Goal: Check status: Check status

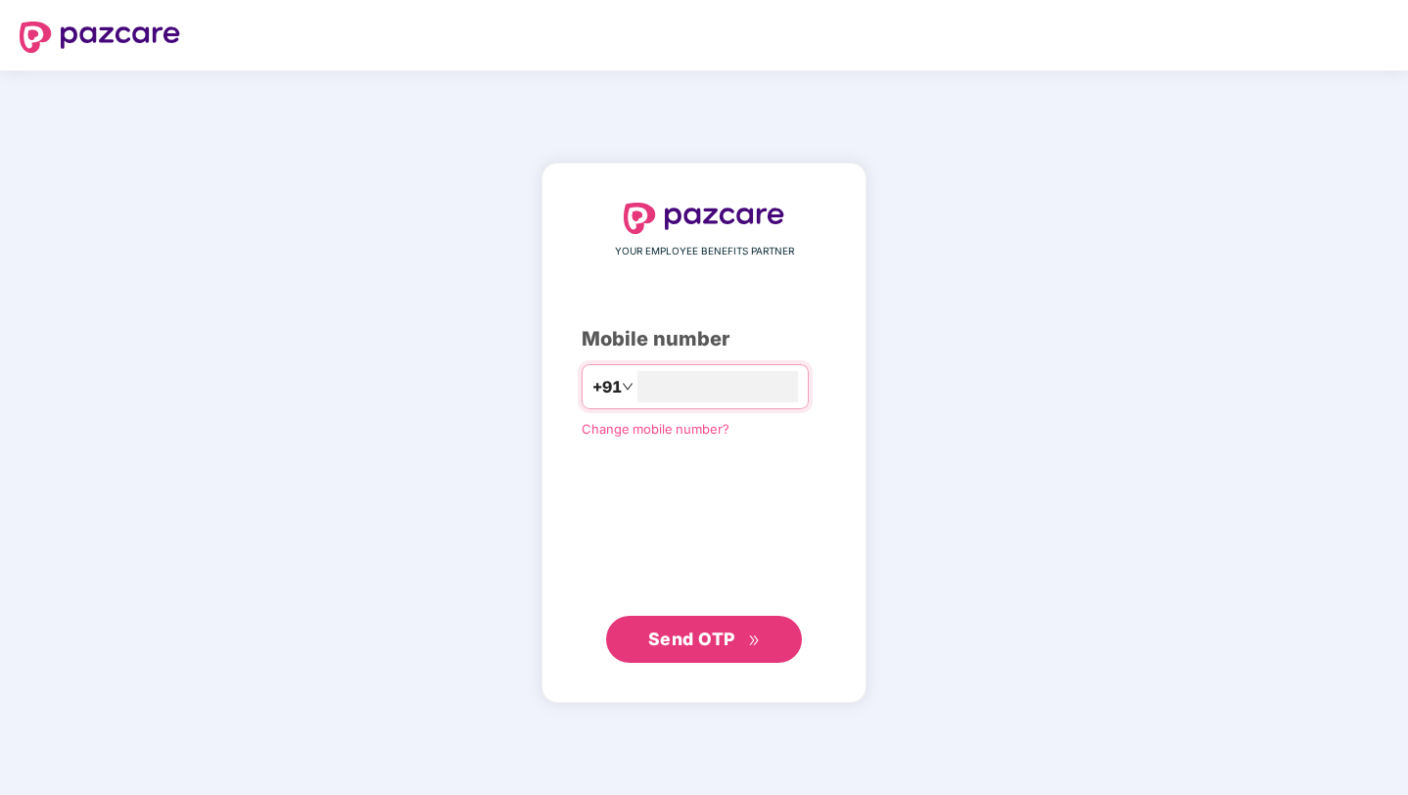
type input "**********"
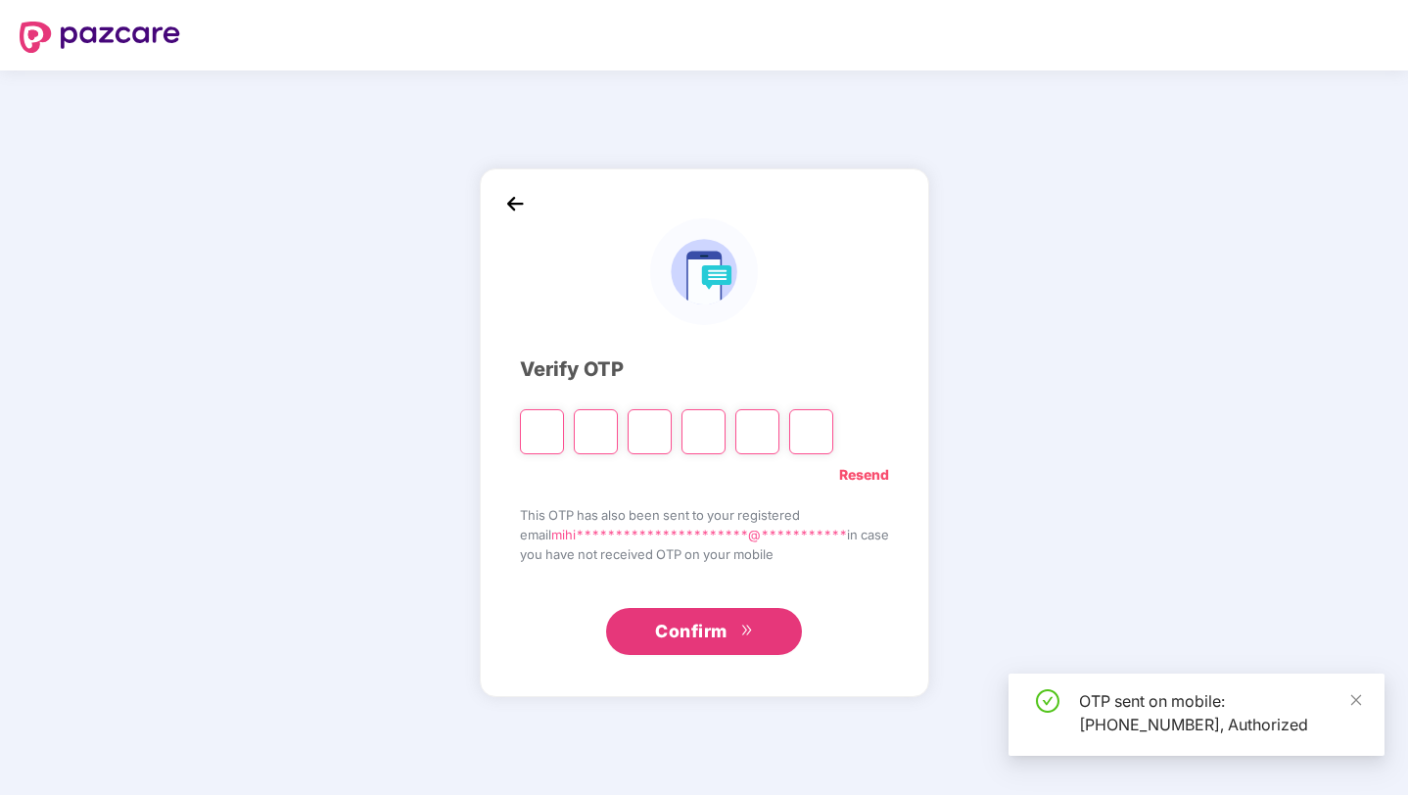
type input "*"
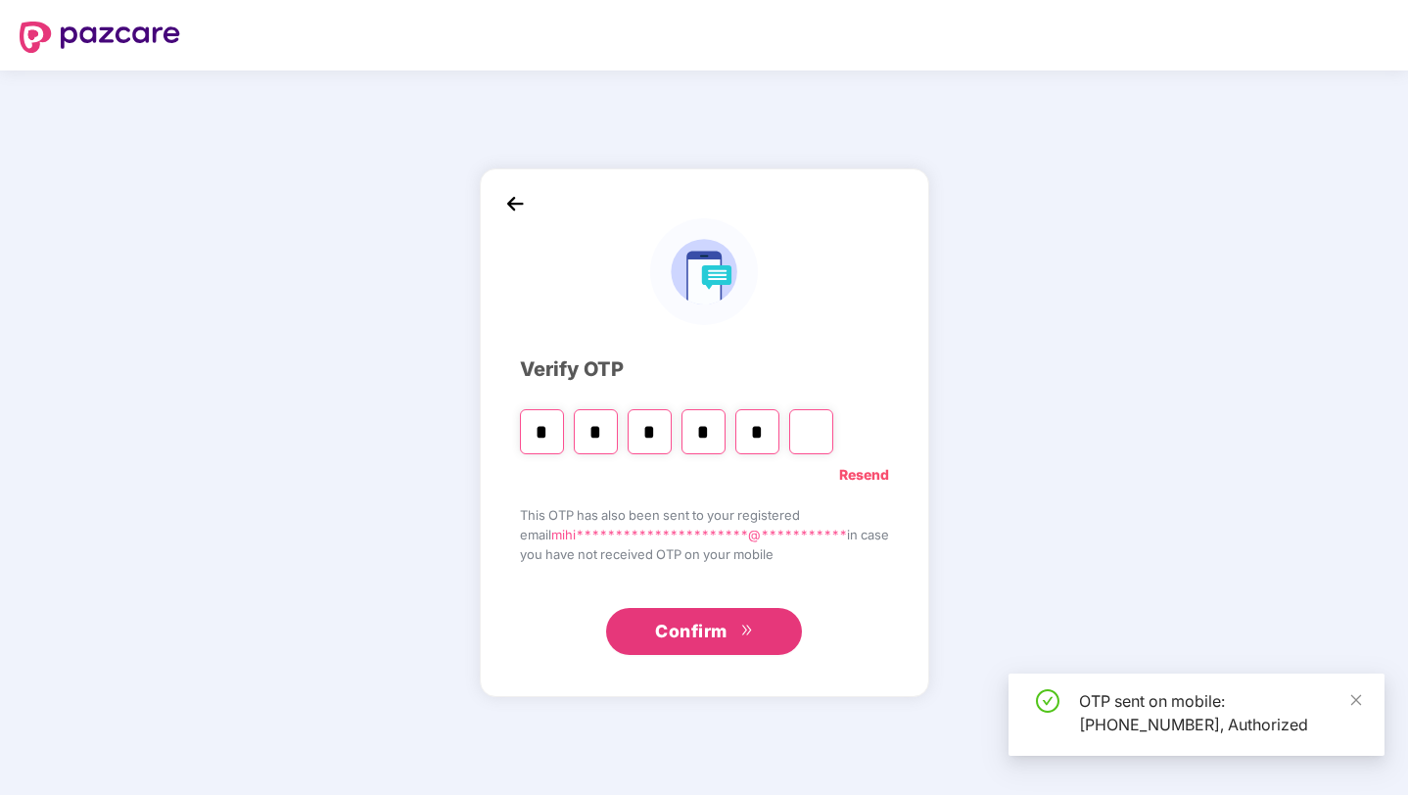
type input "*"
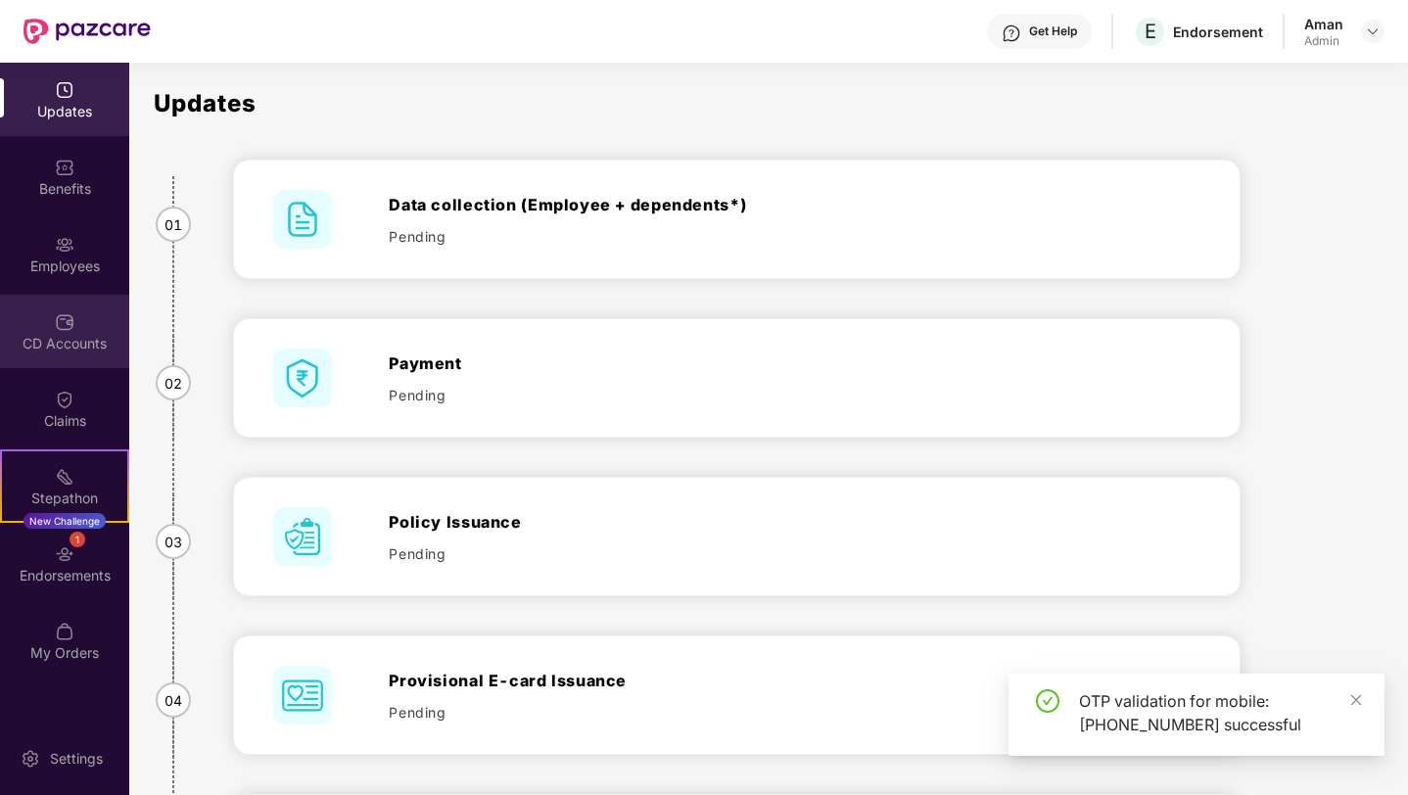
click at [95, 350] on div "CD Accounts" at bounding box center [64, 344] width 129 height 20
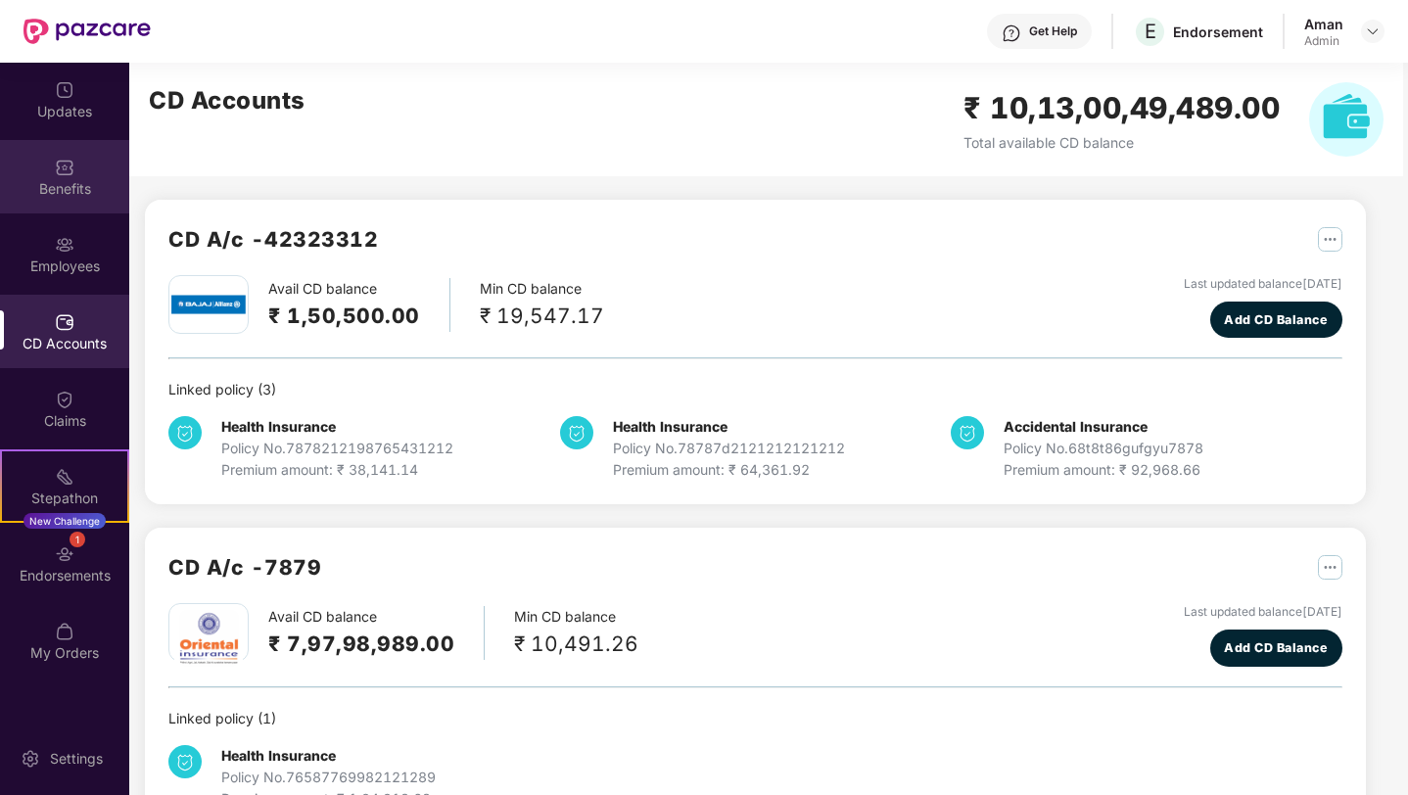
click at [72, 203] on div "Benefits" at bounding box center [64, 176] width 129 height 73
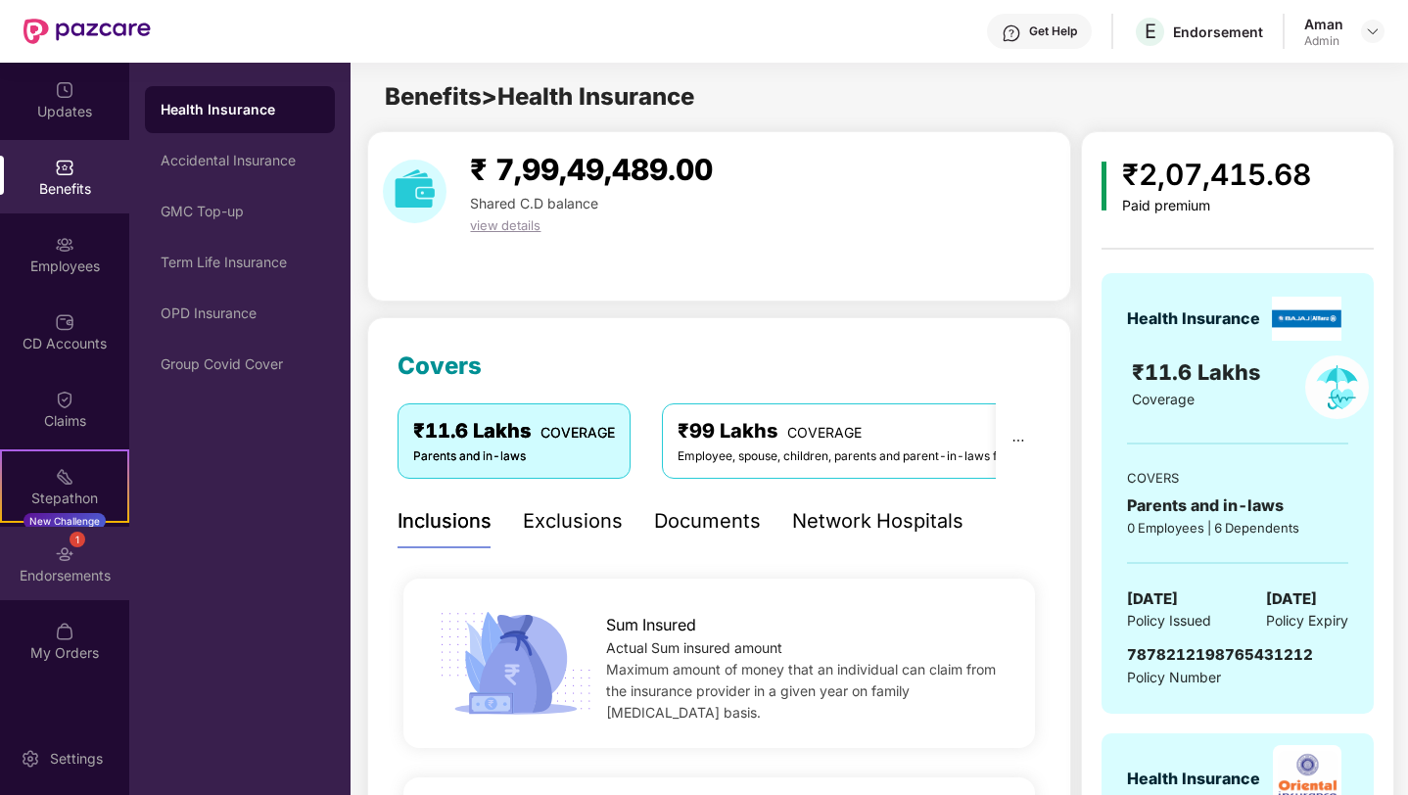
click at [62, 554] on img at bounding box center [65, 554] width 20 height 20
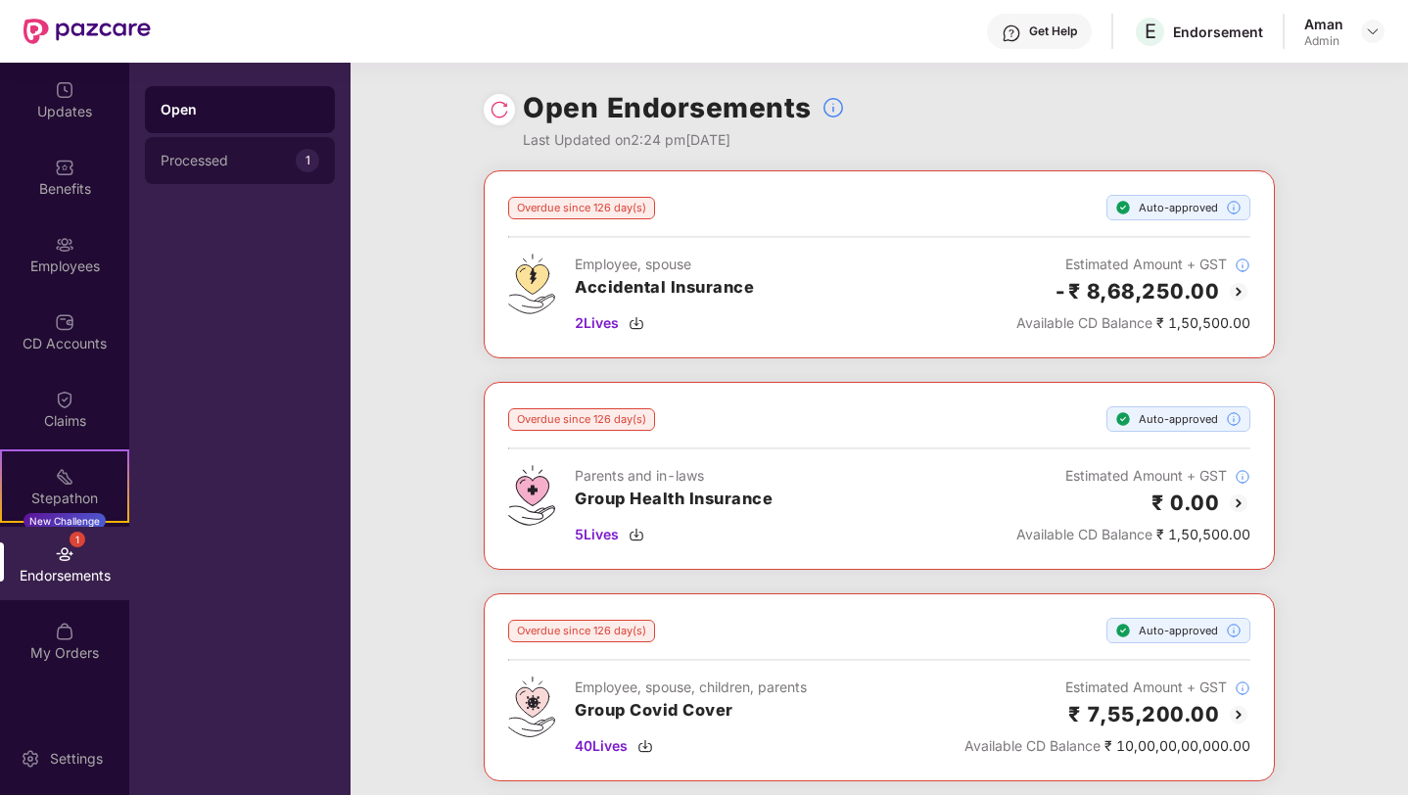
click at [247, 153] on div "Processed" at bounding box center [228, 161] width 135 height 16
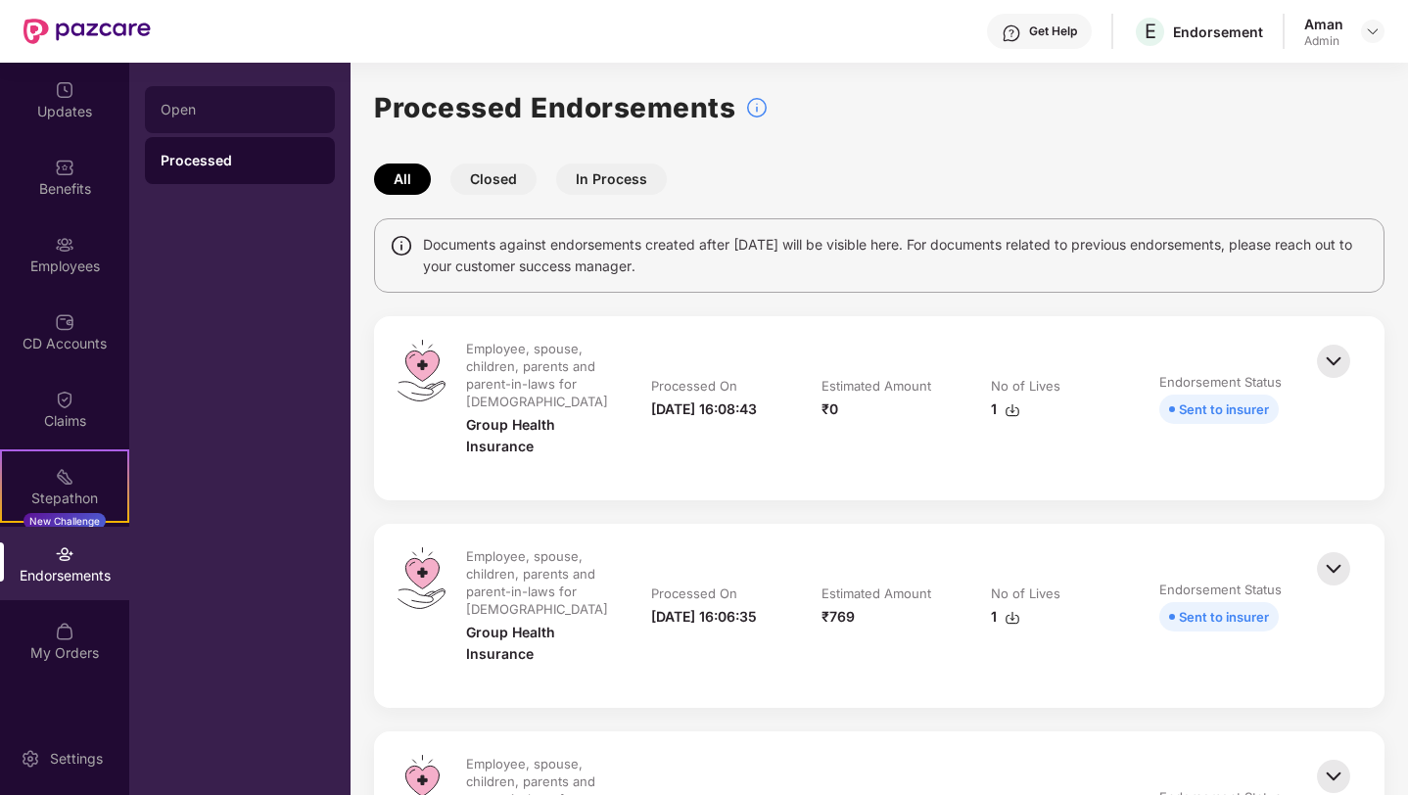
click at [251, 116] on div "Open" at bounding box center [240, 110] width 159 height 16
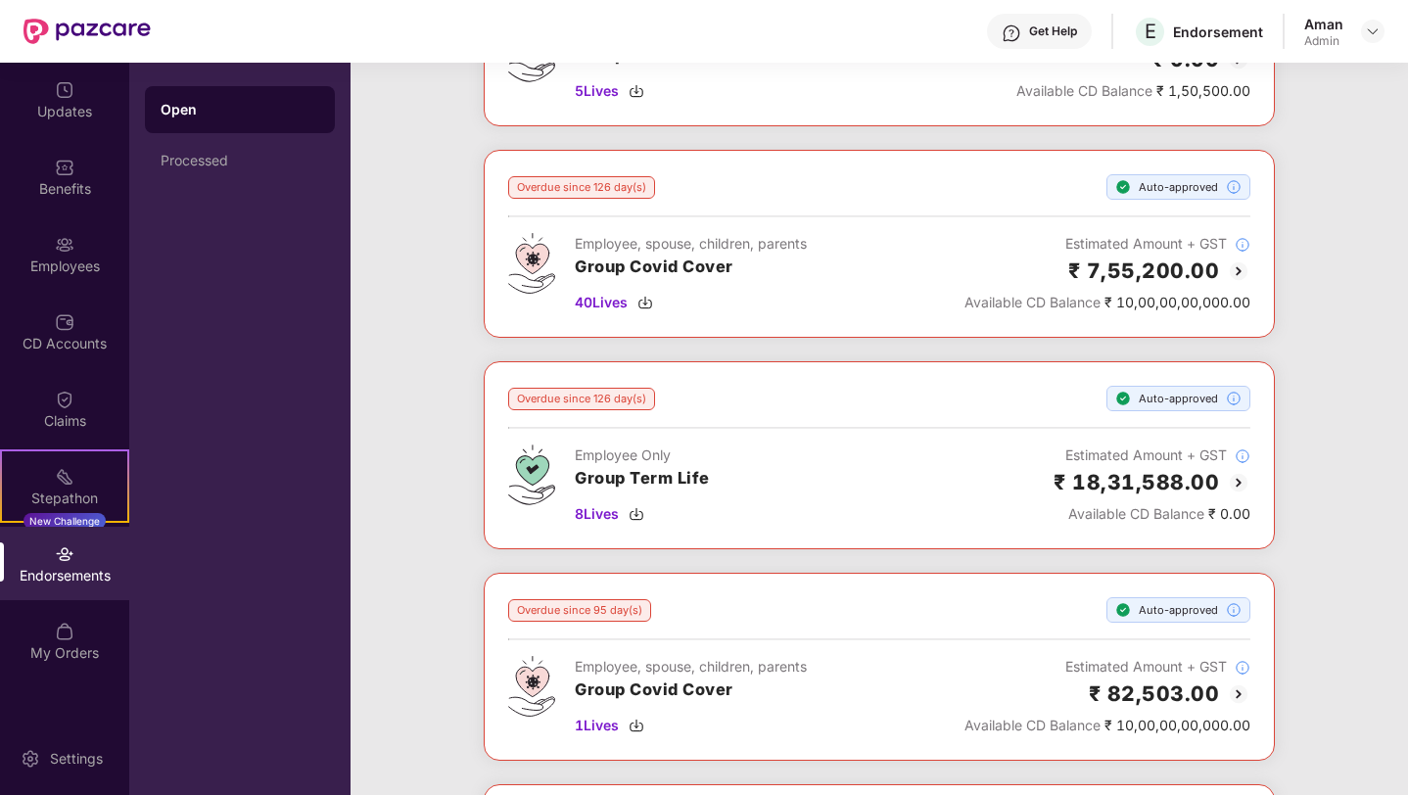
scroll to position [450, 0]
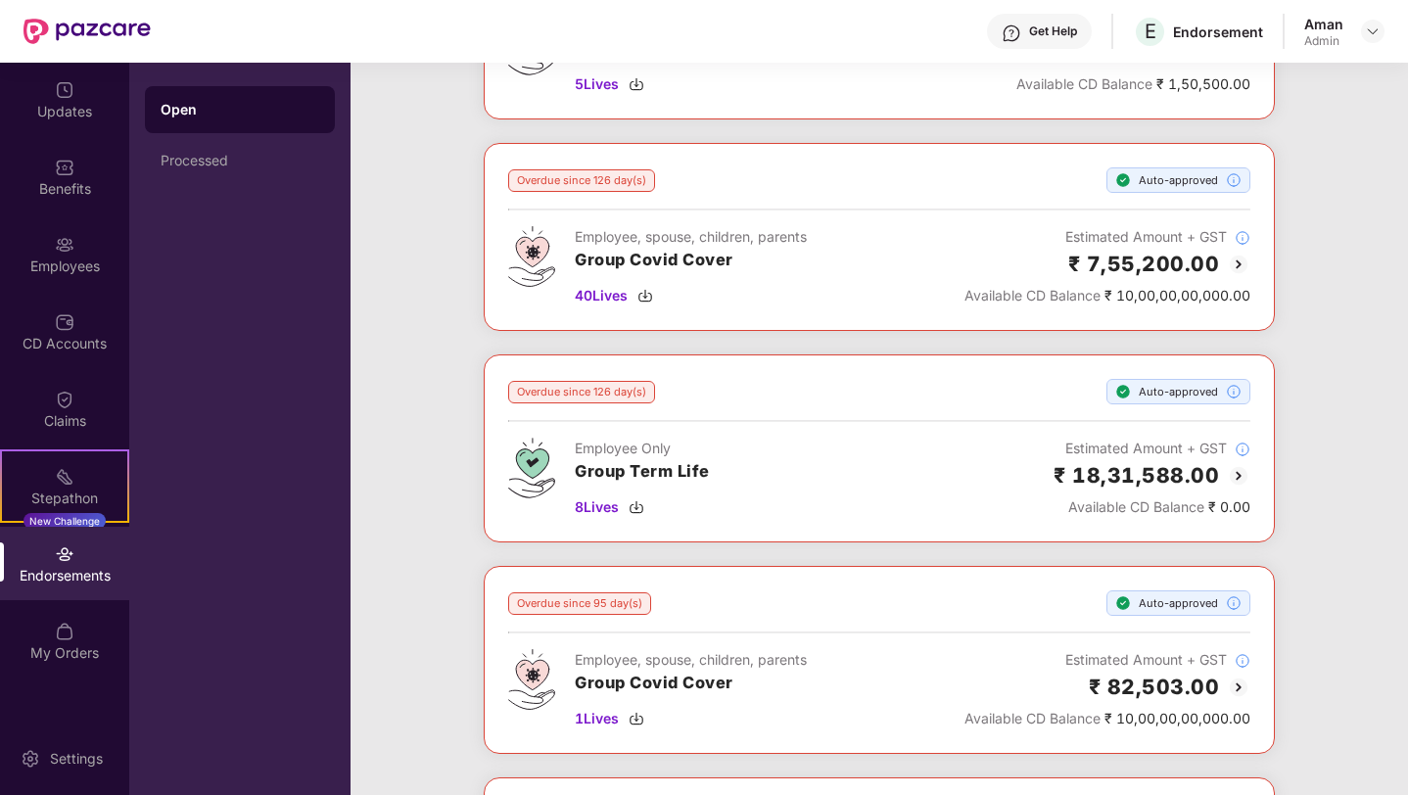
click at [1238, 258] on img at bounding box center [1238, 264] width 23 height 23
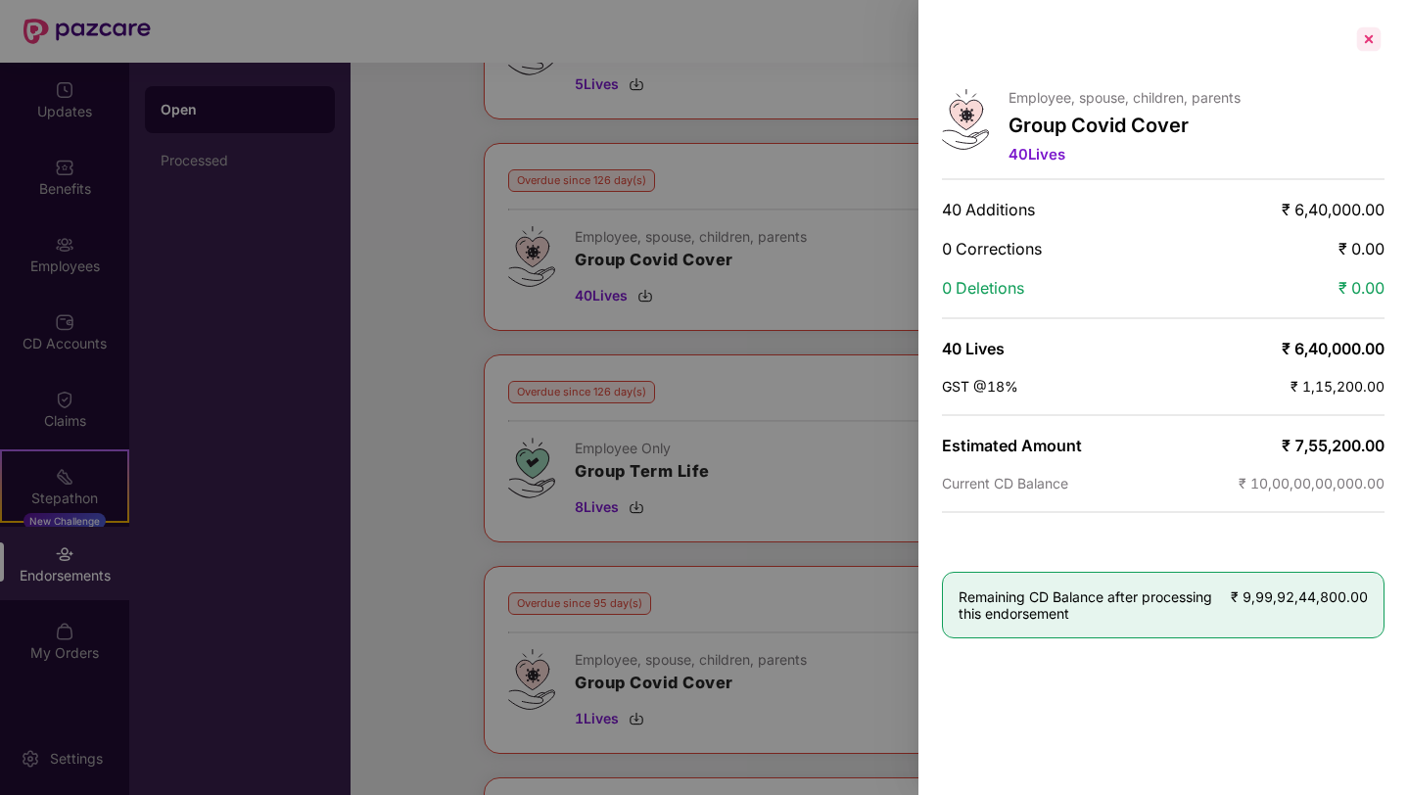
click at [1360, 41] on div at bounding box center [1368, 38] width 31 height 31
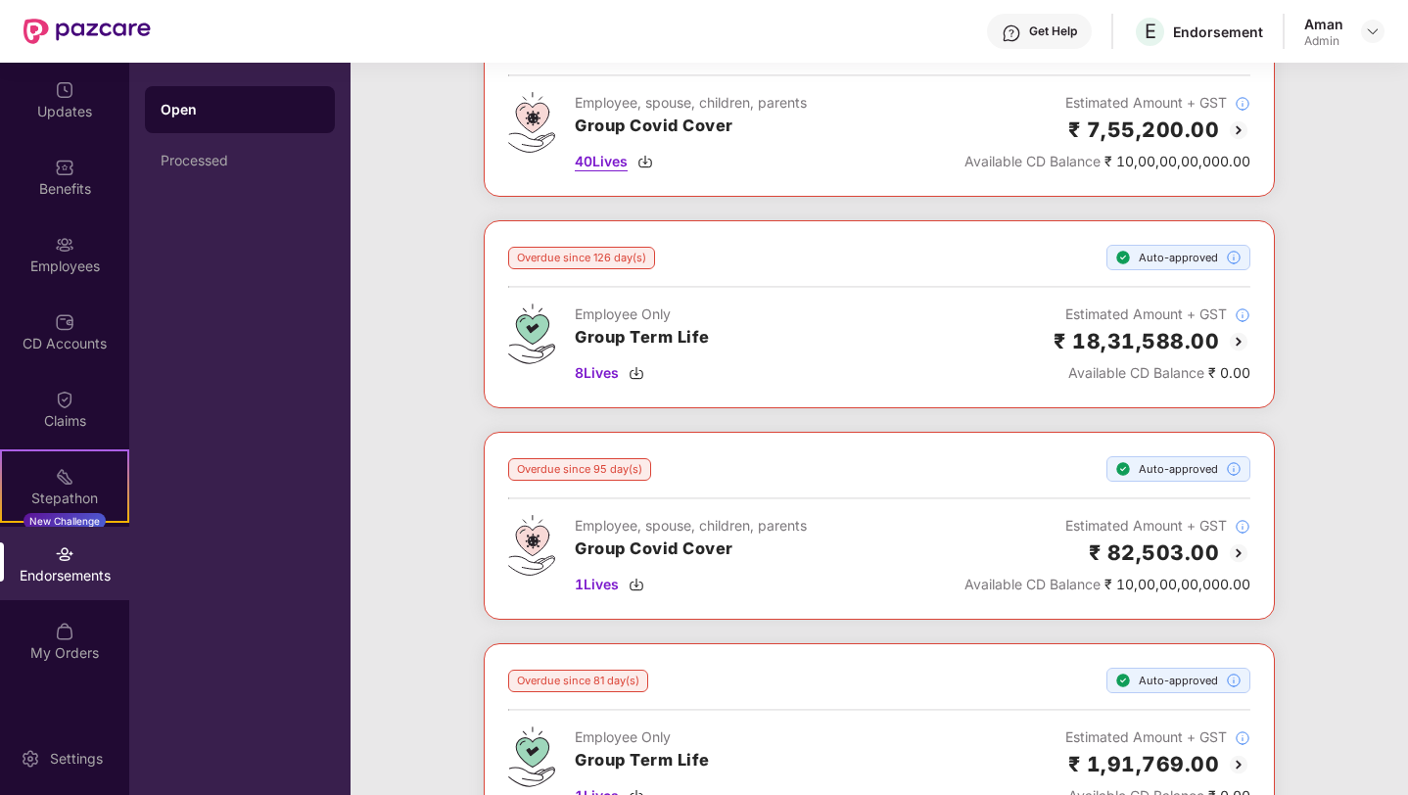
scroll to position [562, 0]
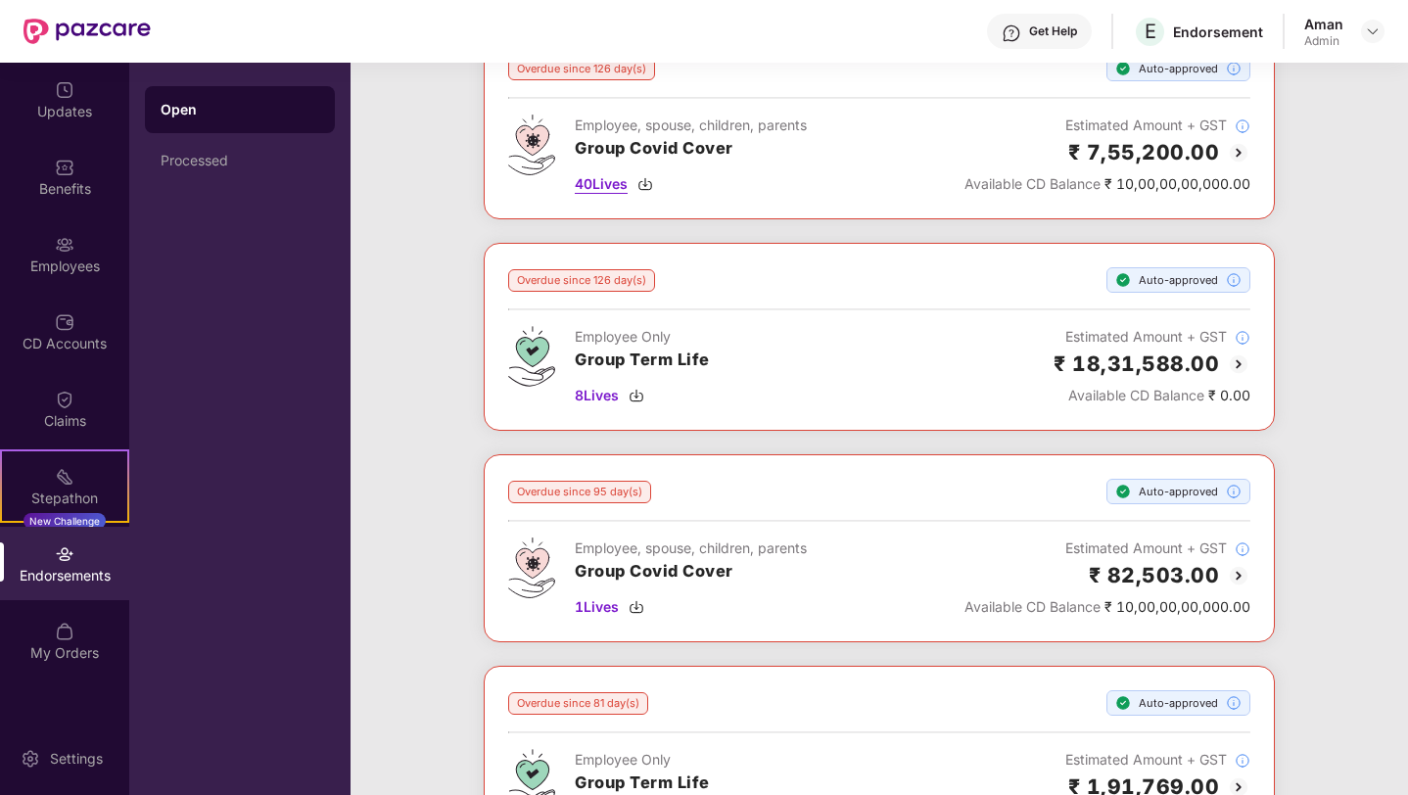
click at [646, 181] on img at bounding box center [645, 184] width 16 height 16
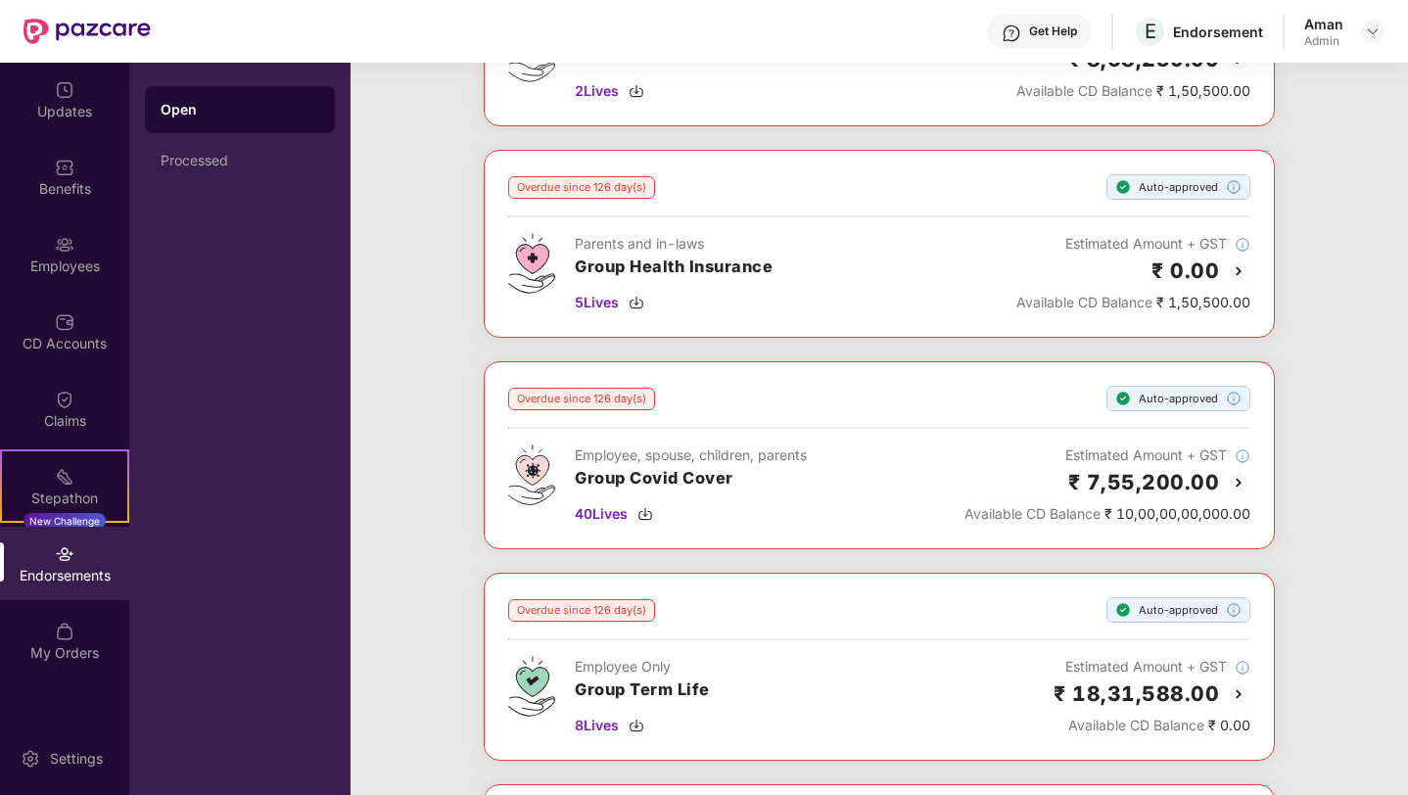
scroll to position [0, 0]
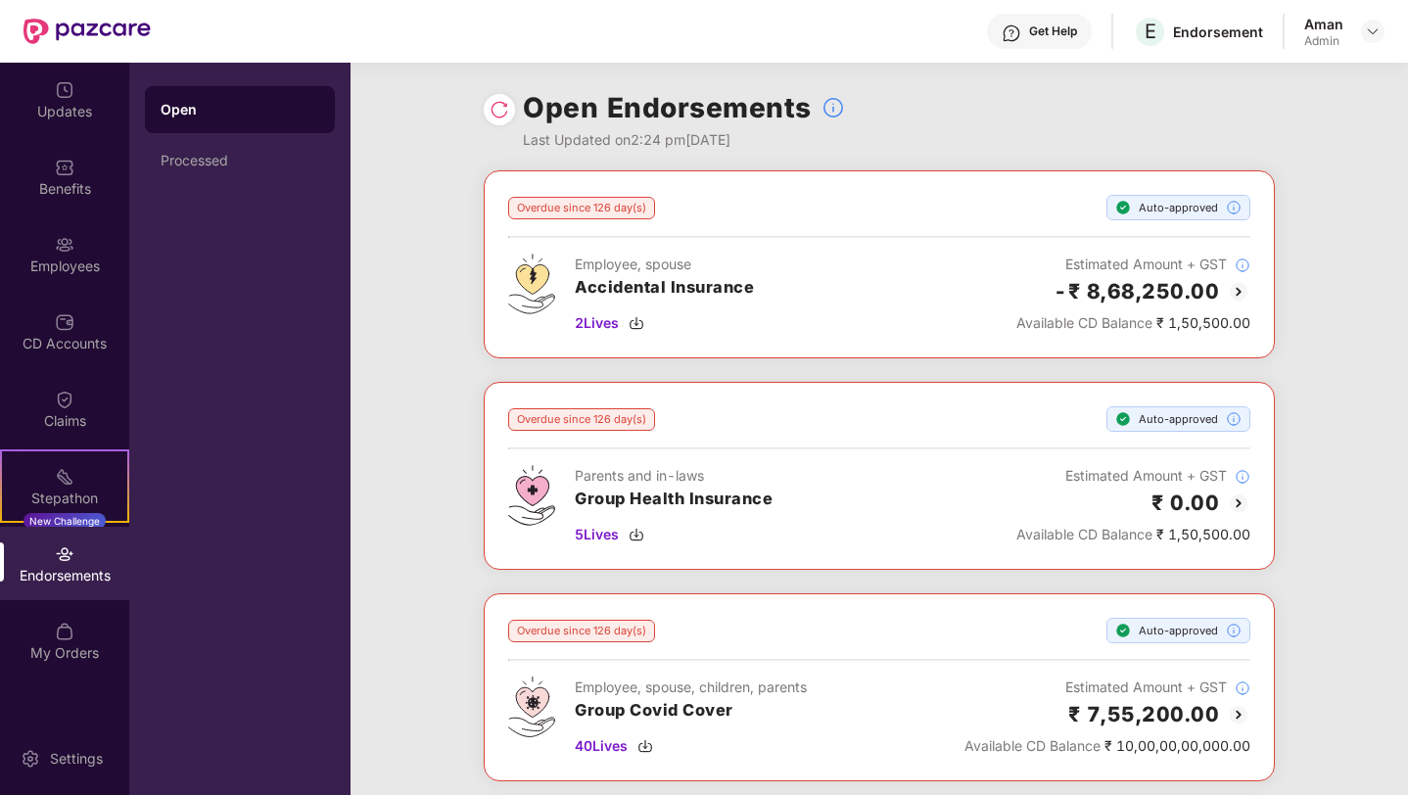
click at [1236, 286] on img at bounding box center [1238, 291] width 23 height 23
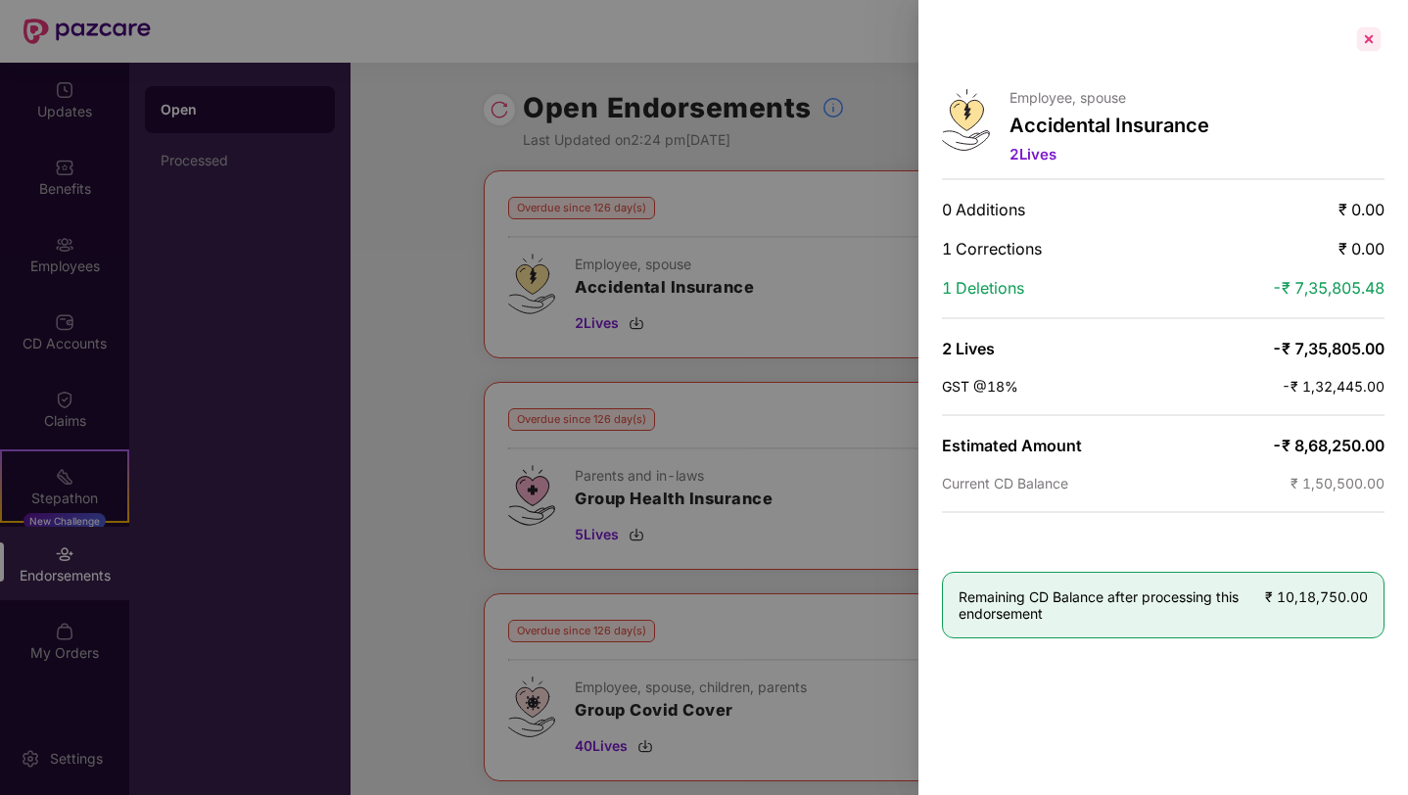
click at [1372, 41] on div at bounding box center [1368, 38] width 31 height 31
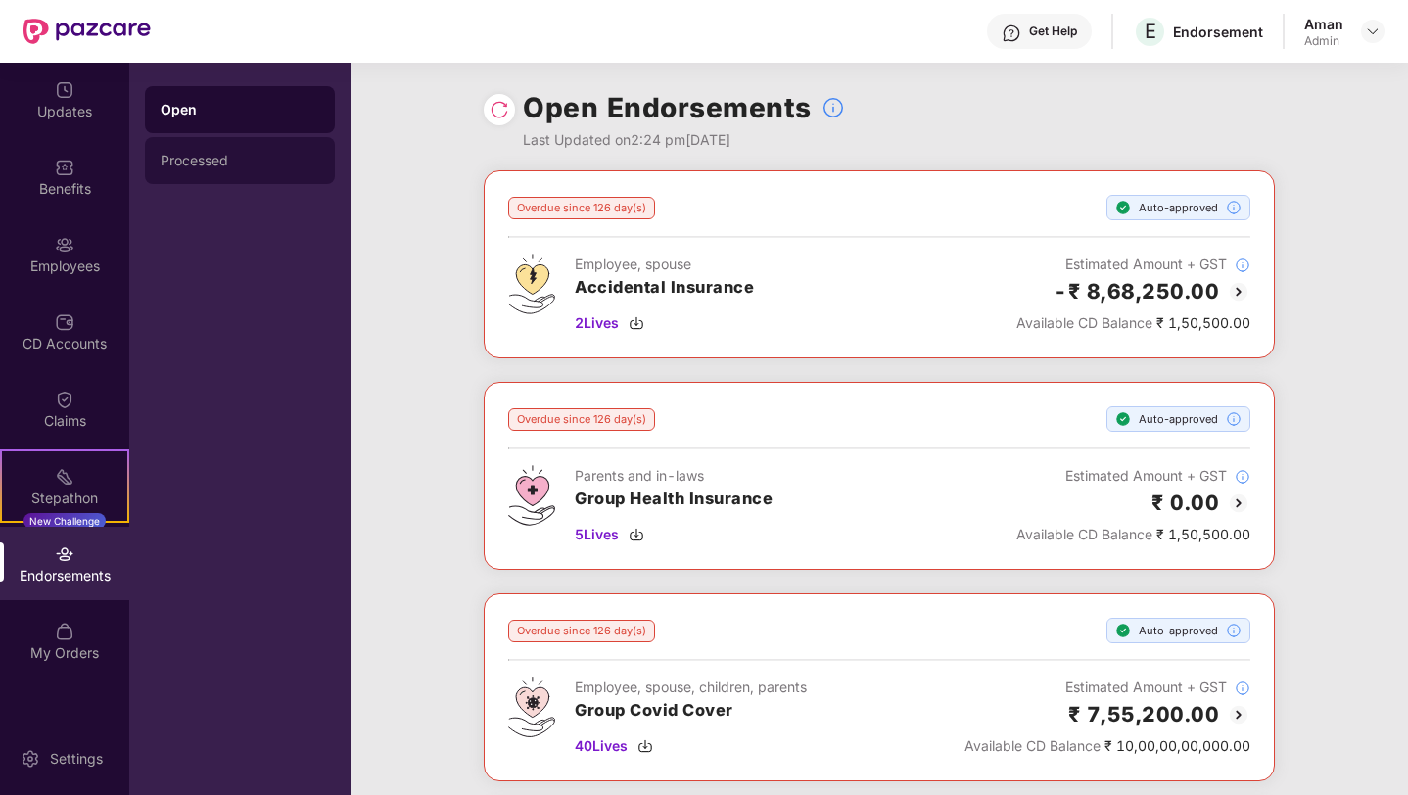
click at [231, 163] on div "Processed" at bounding box center [240, 161] width 159 height 16
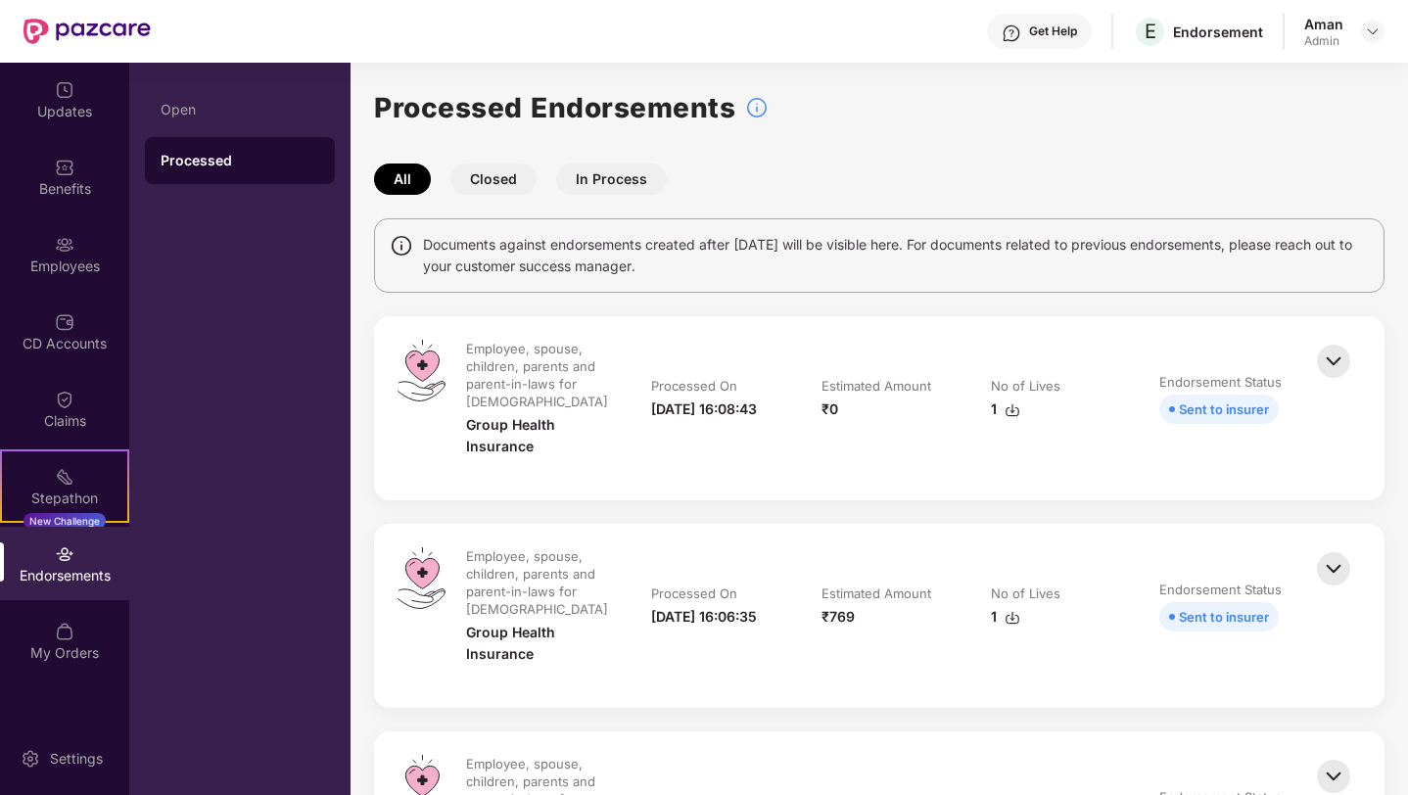
click at [1335, 354] on img at bounding box center [1333, 361] width 43 height 43
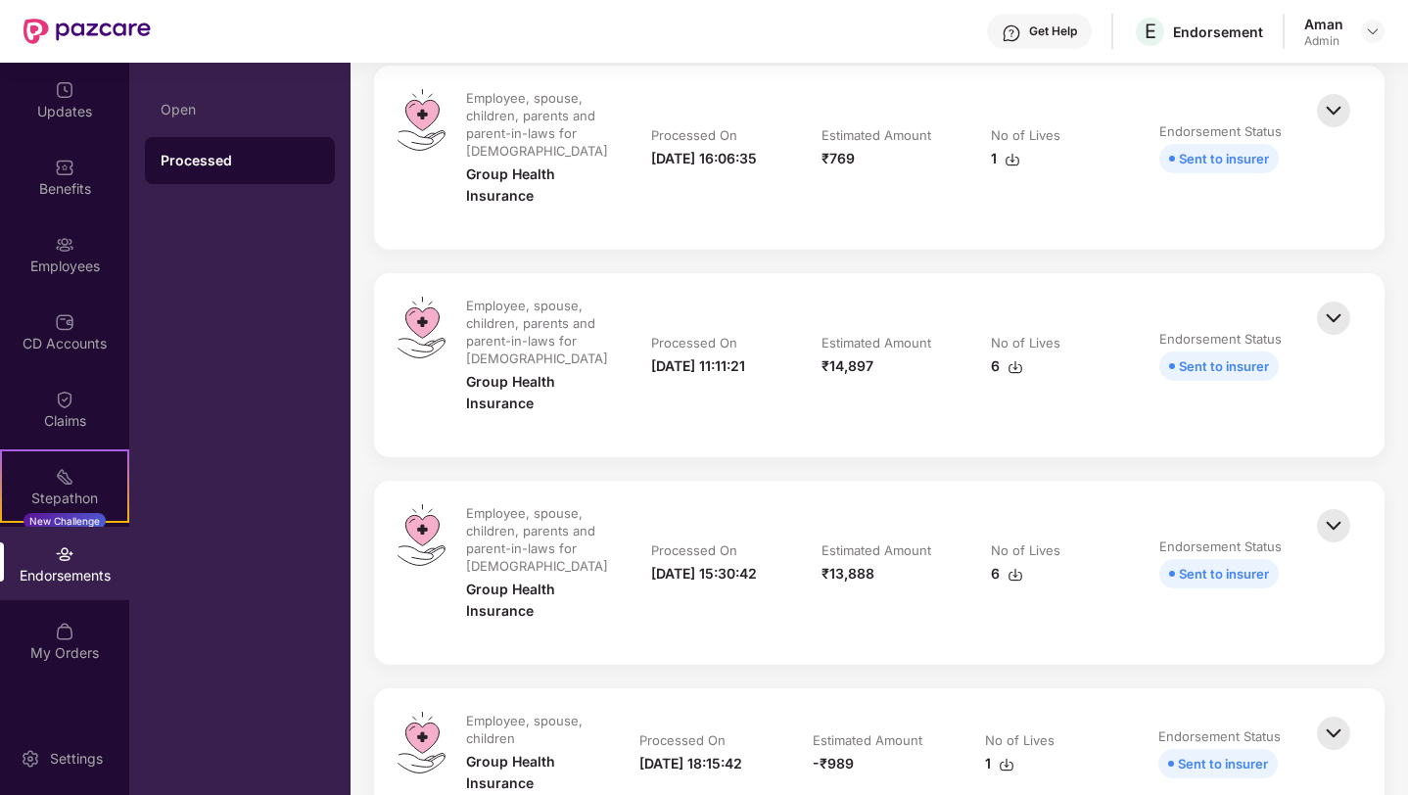
scroll to position [1024, 0]
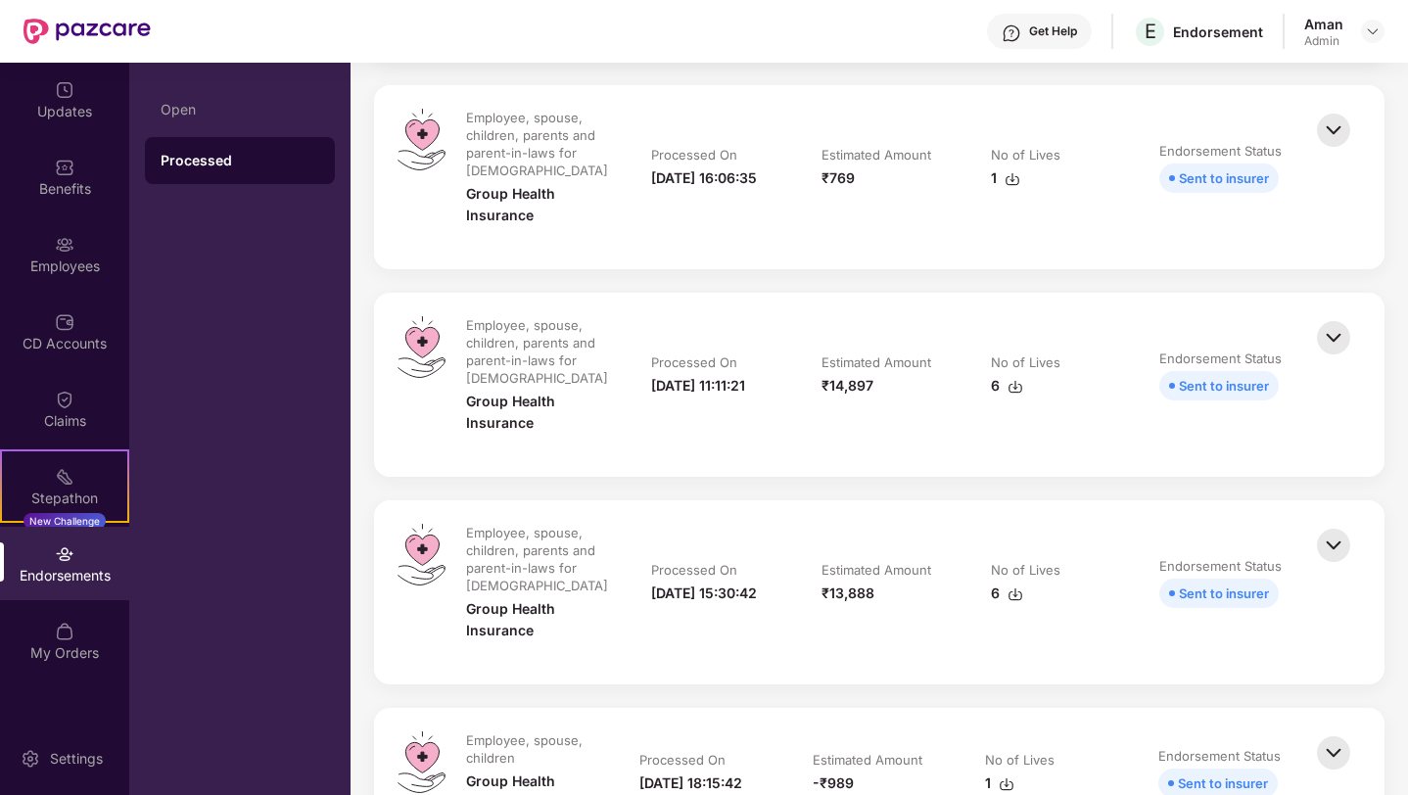
click at [1328, 327] on img at bounding box center [1333, 337] width 43 height 43
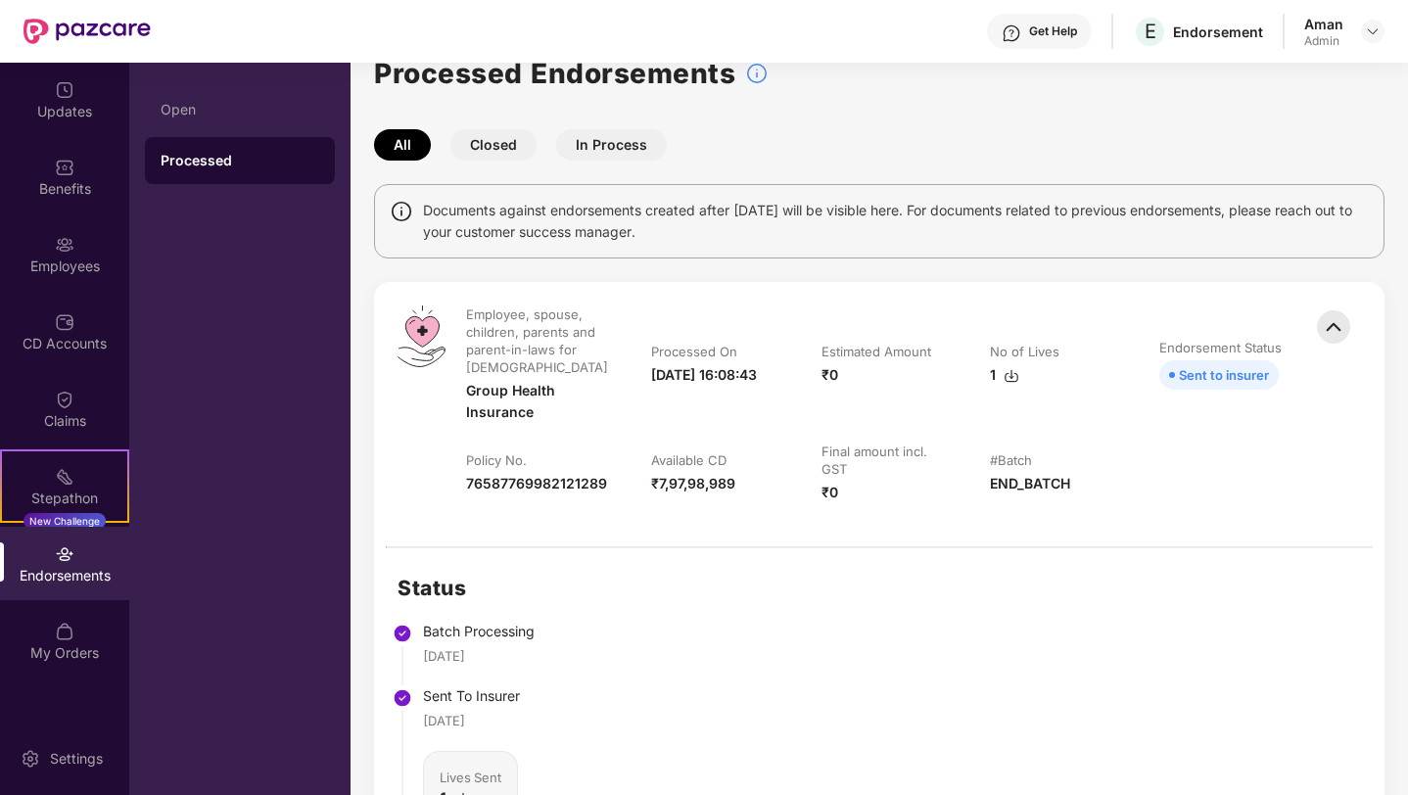
scroll to position [0, 0]
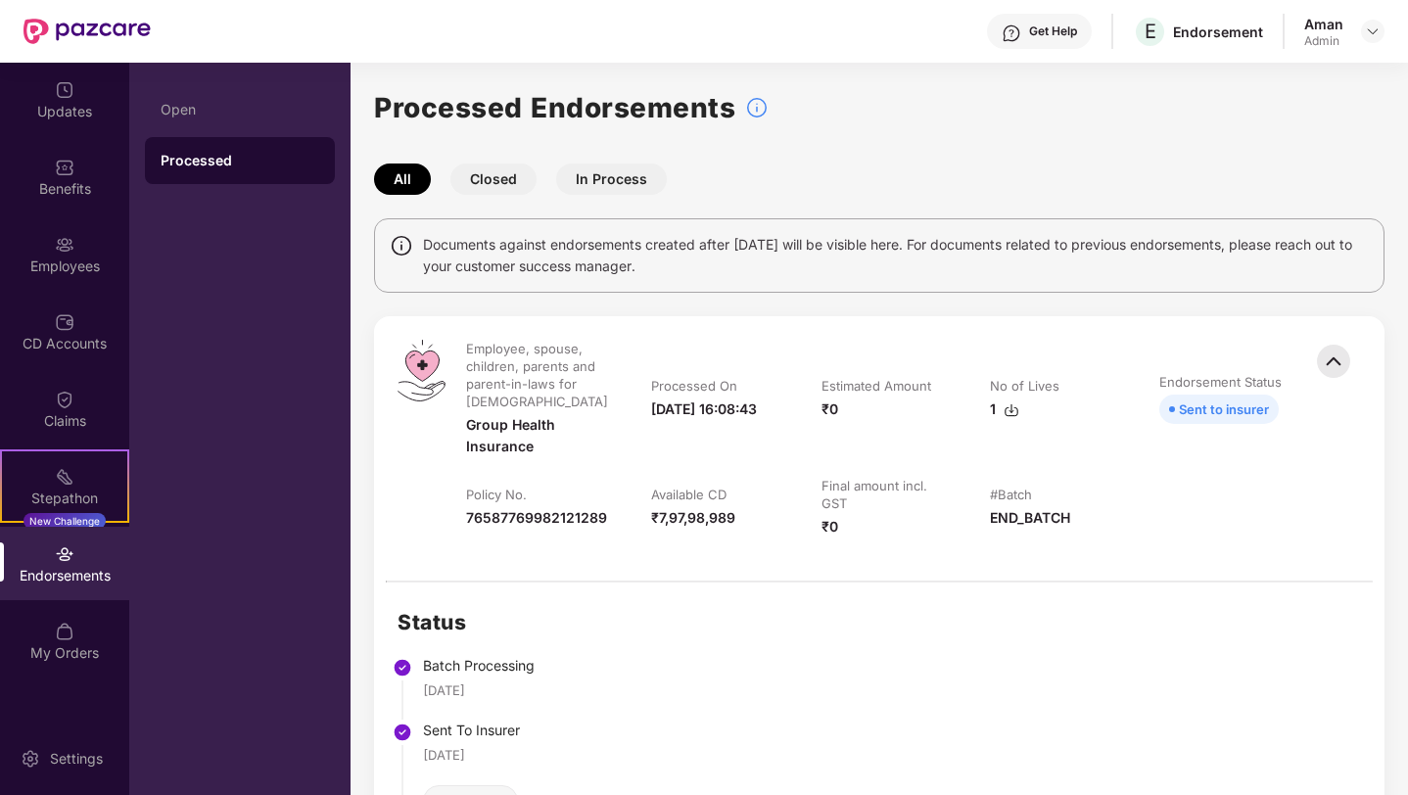
click at [487, 173] on button "Closed" at bounding box center [493, 178] width 86 height 31
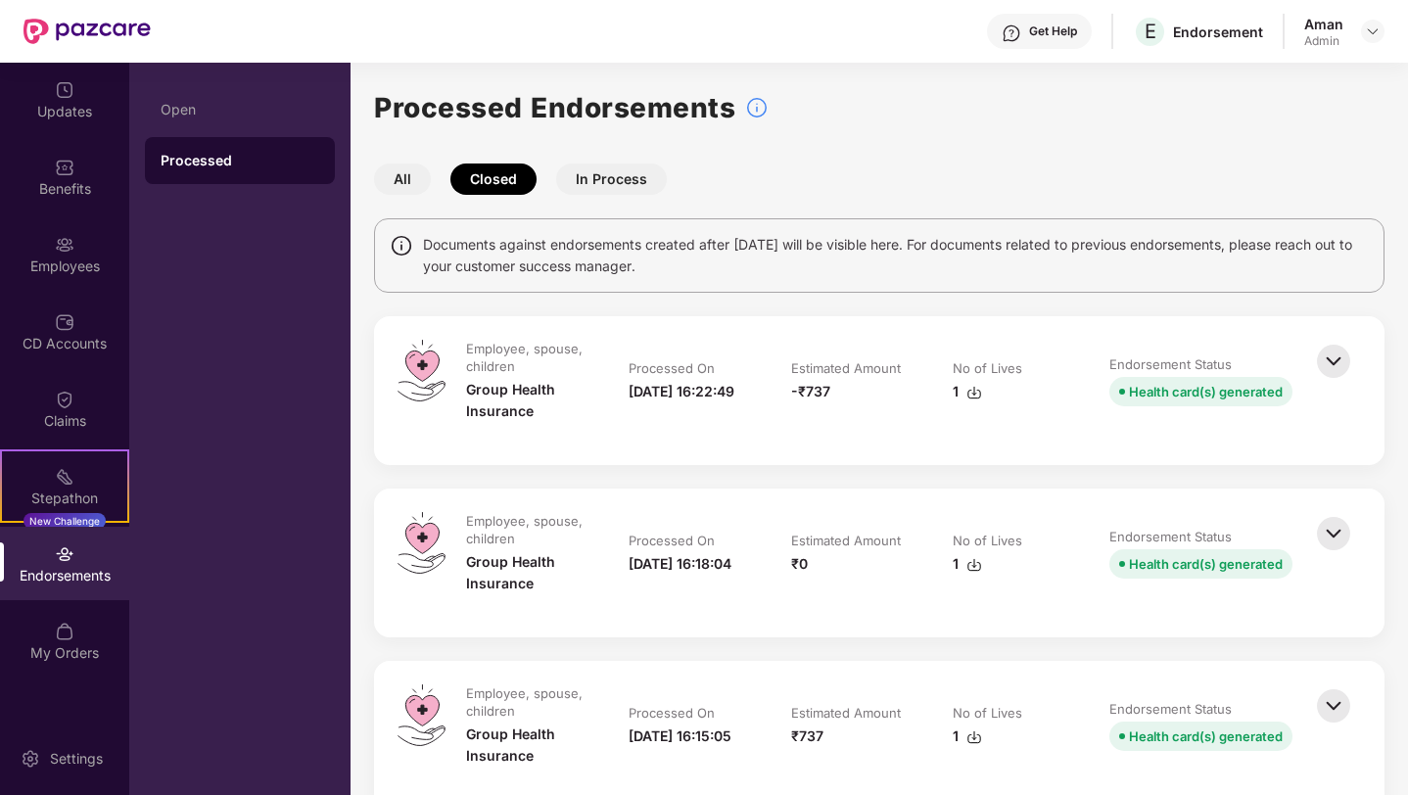
click at [593, 191] on button "In Process" at bounding box center [611, 178] width 111 height 31
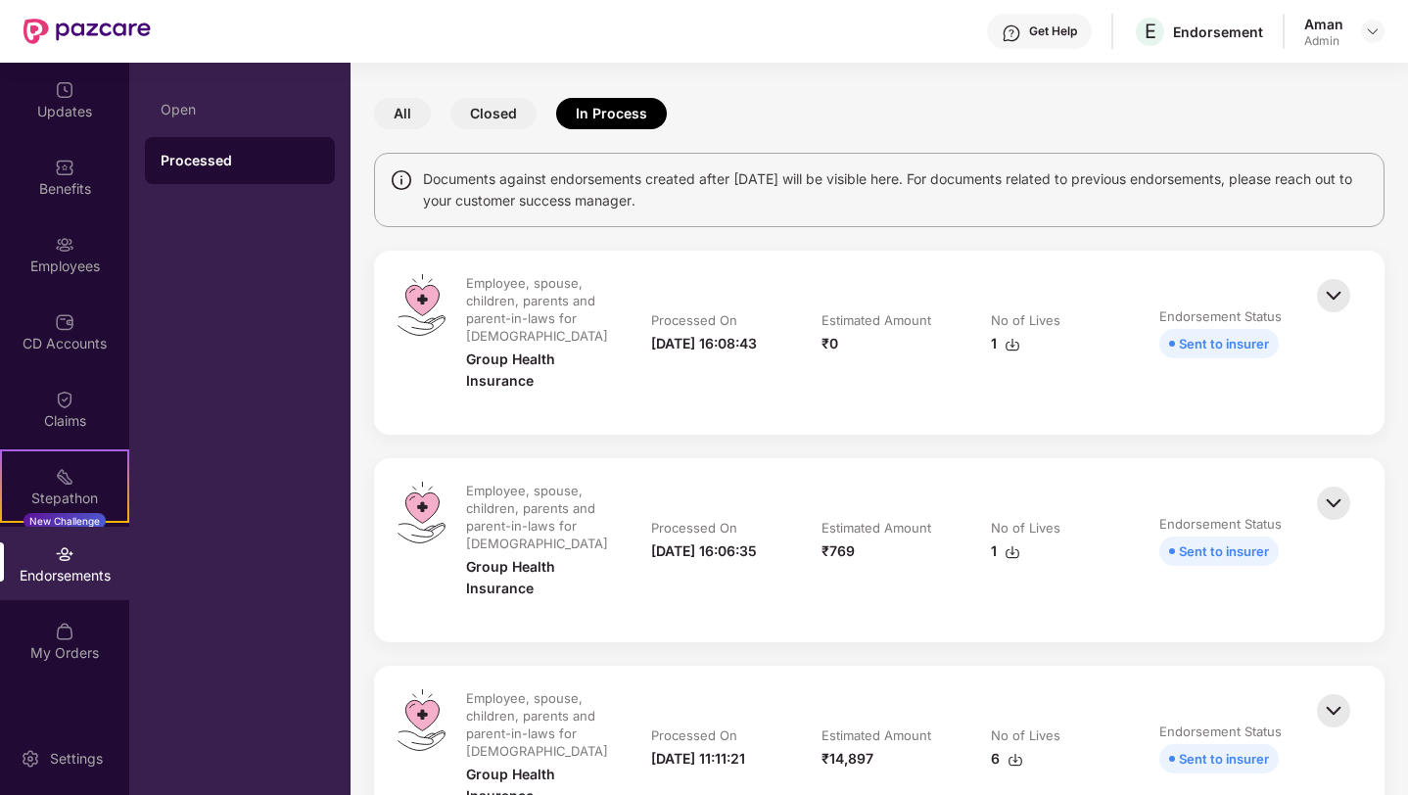
scroll to position [74, 0]
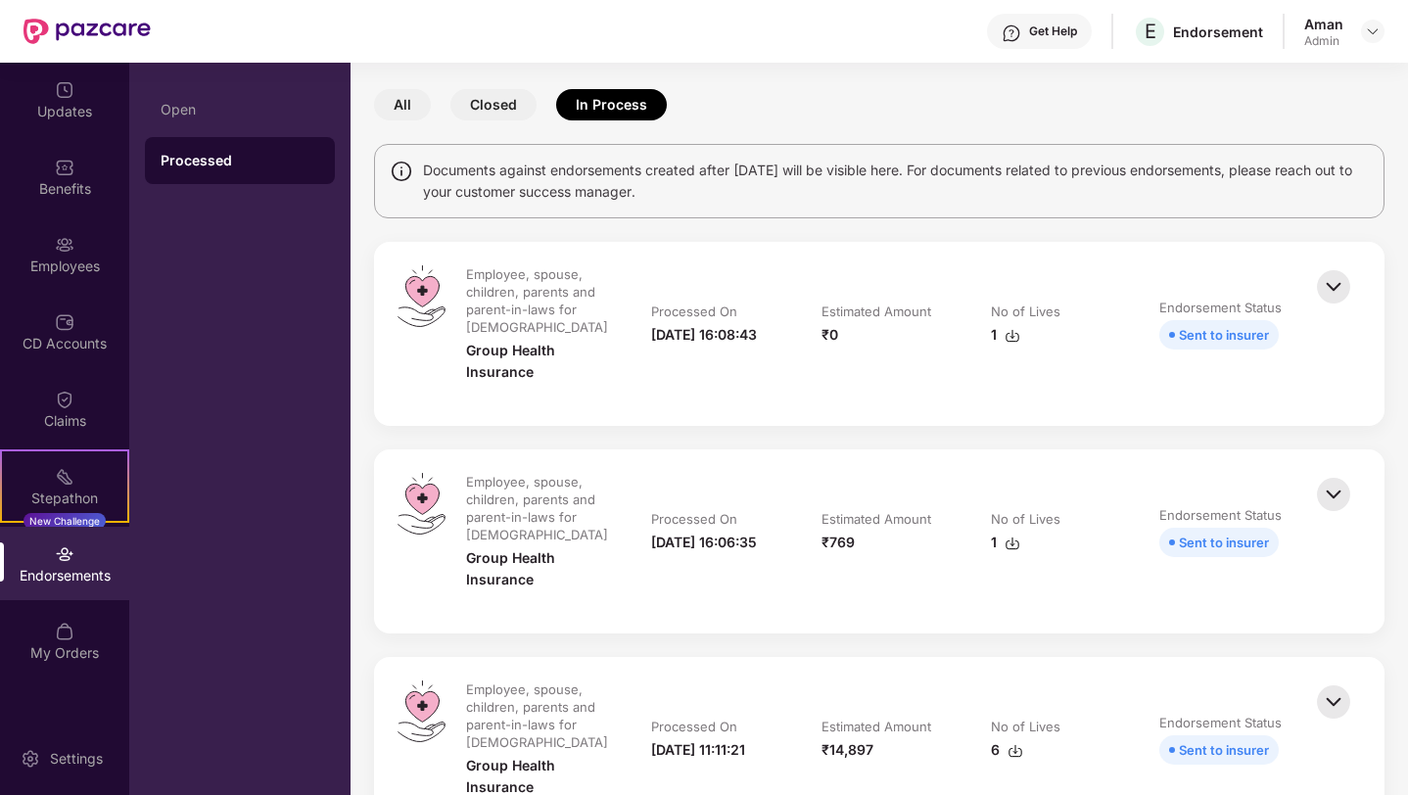
click at [1330, 282] on img at bounding box center [1333, 286] width 43 height 43
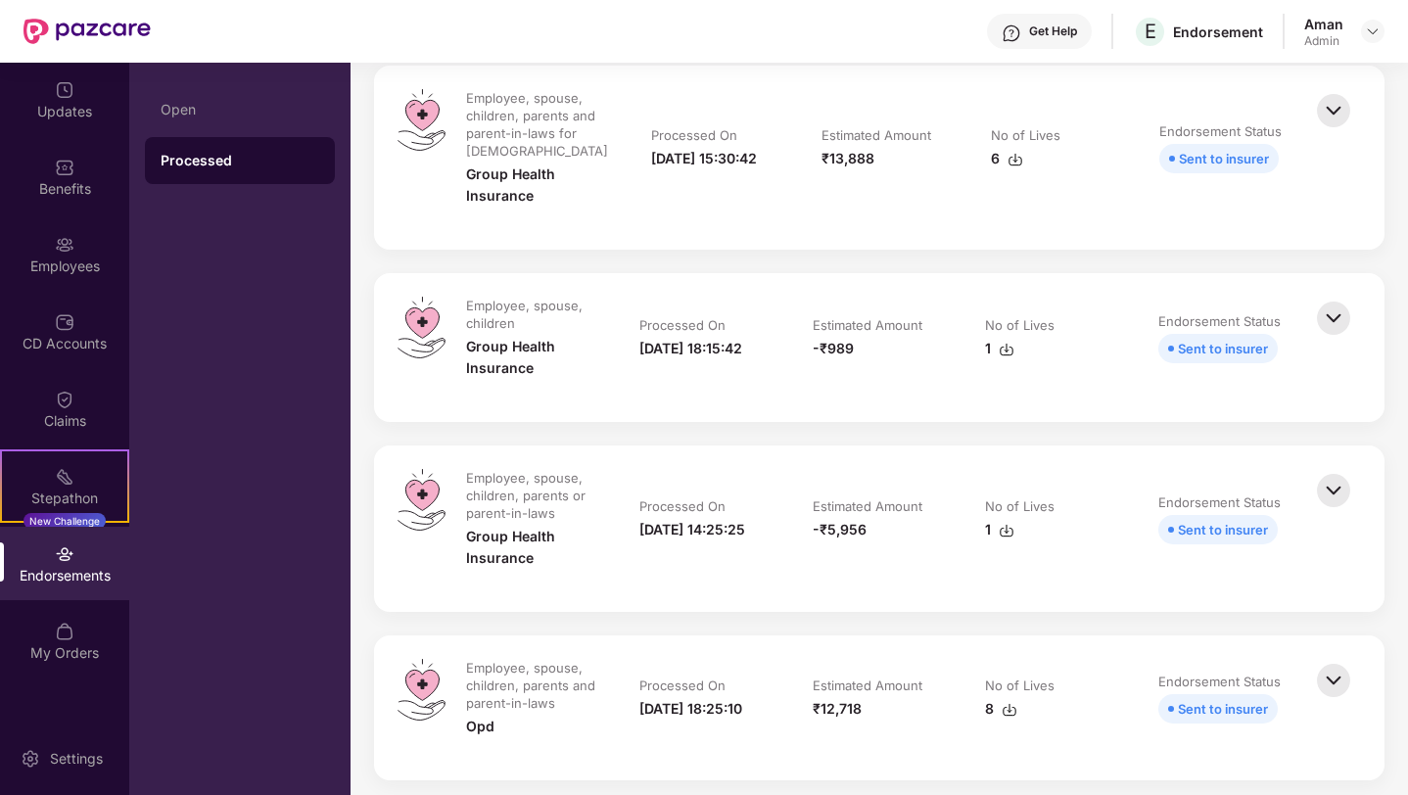
scroll to position [1396, 0]
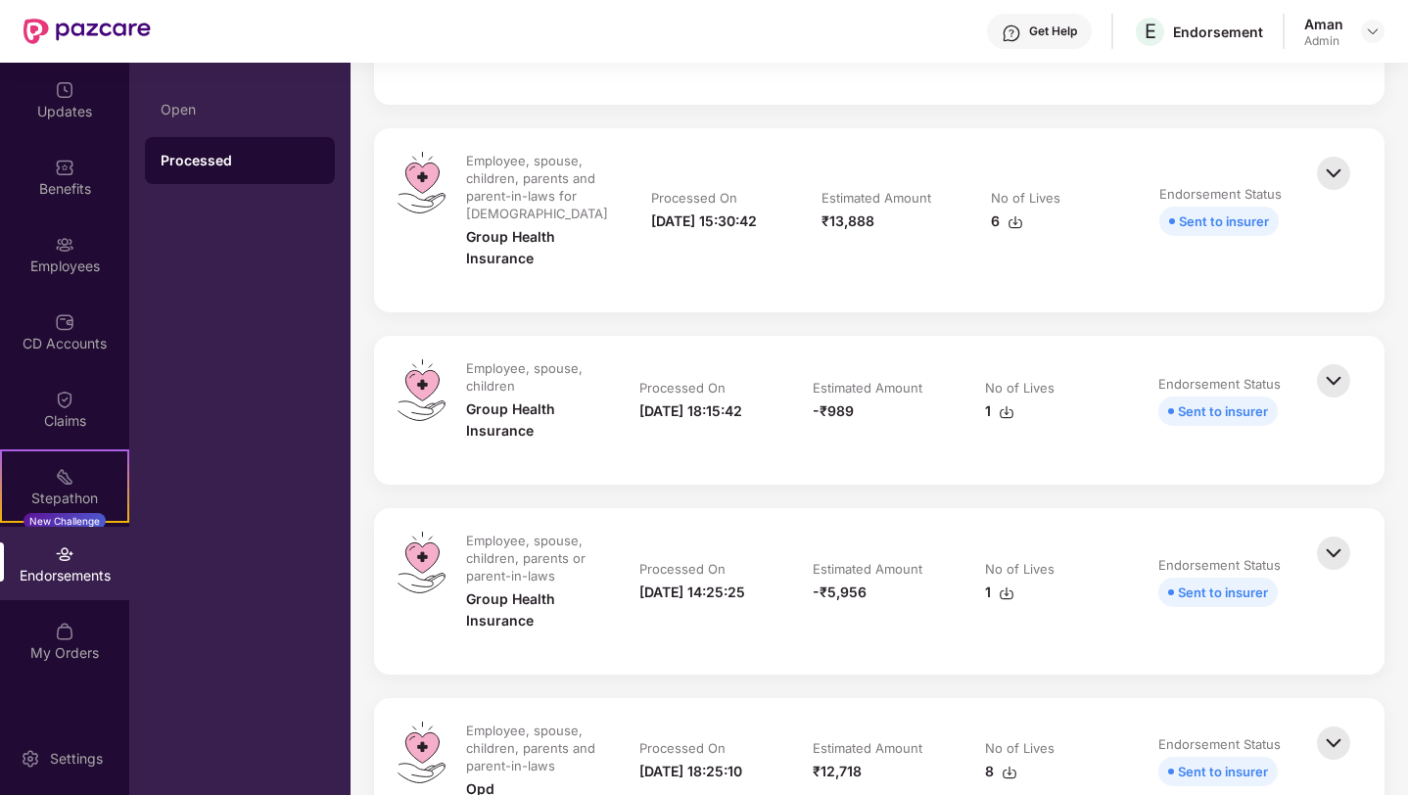
click at [846, 221] on div "₹13,888" at bounding box center [847, 221] width 53 height 22
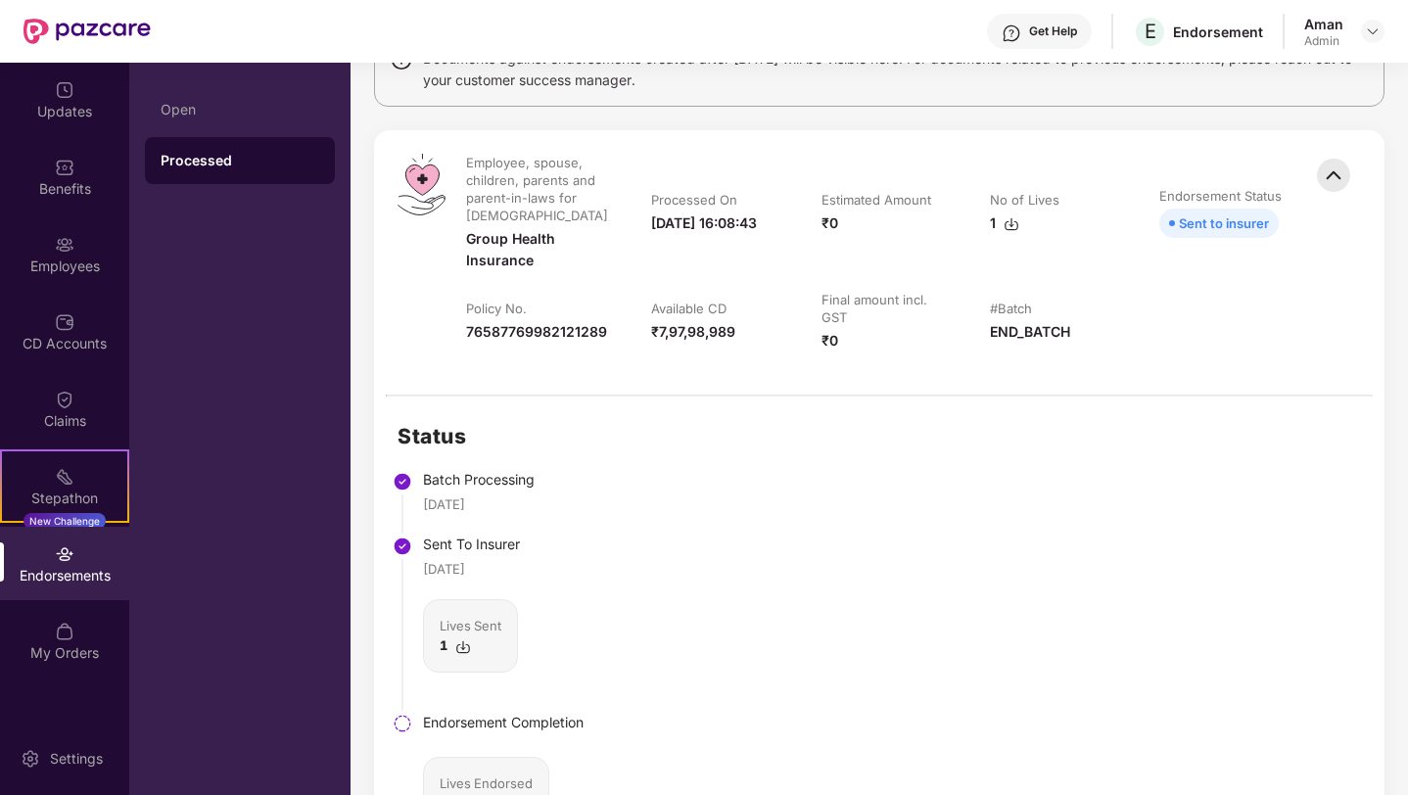
scroll to position [0, 0]
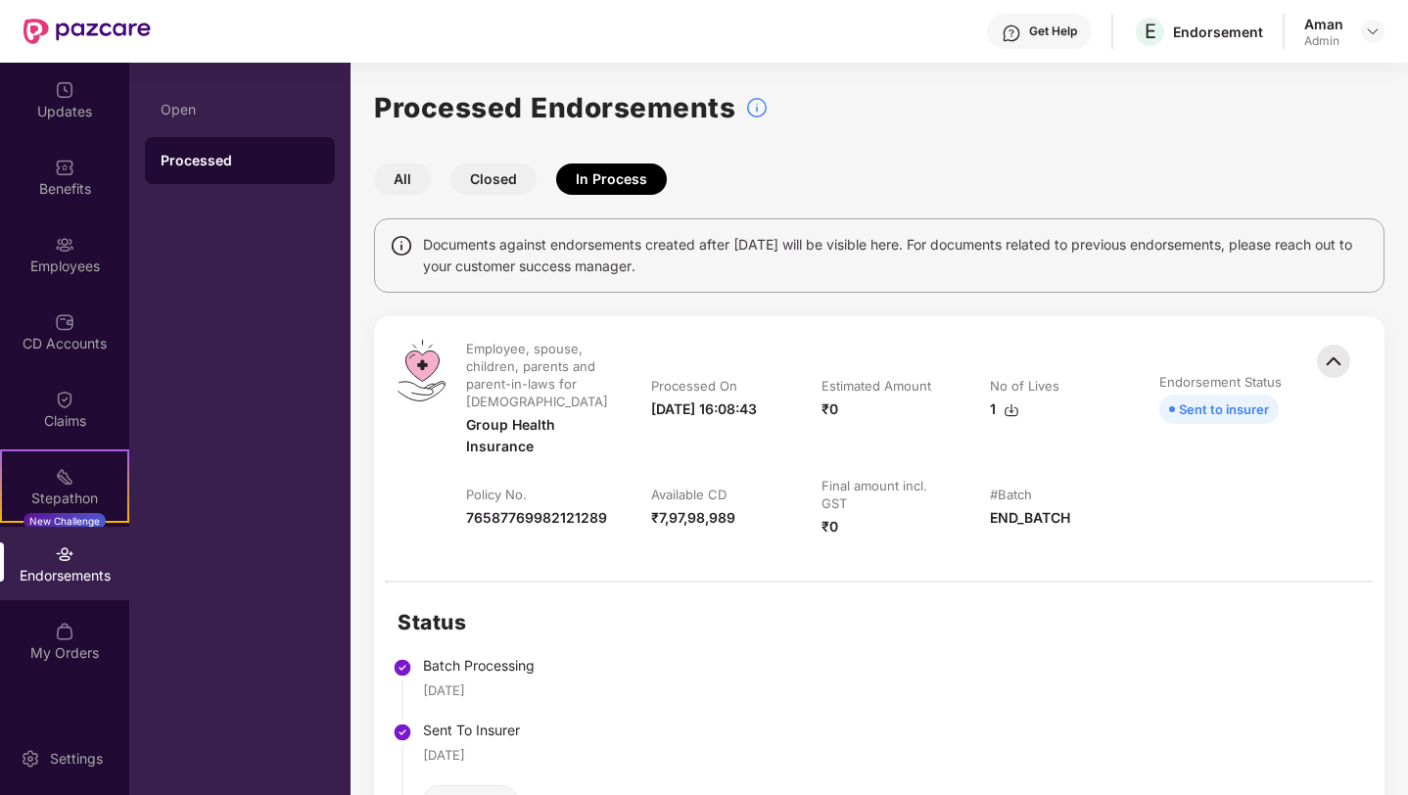
click at [474, 184] on button "Closed" at bounding box center [493, 178] width 86 height 31
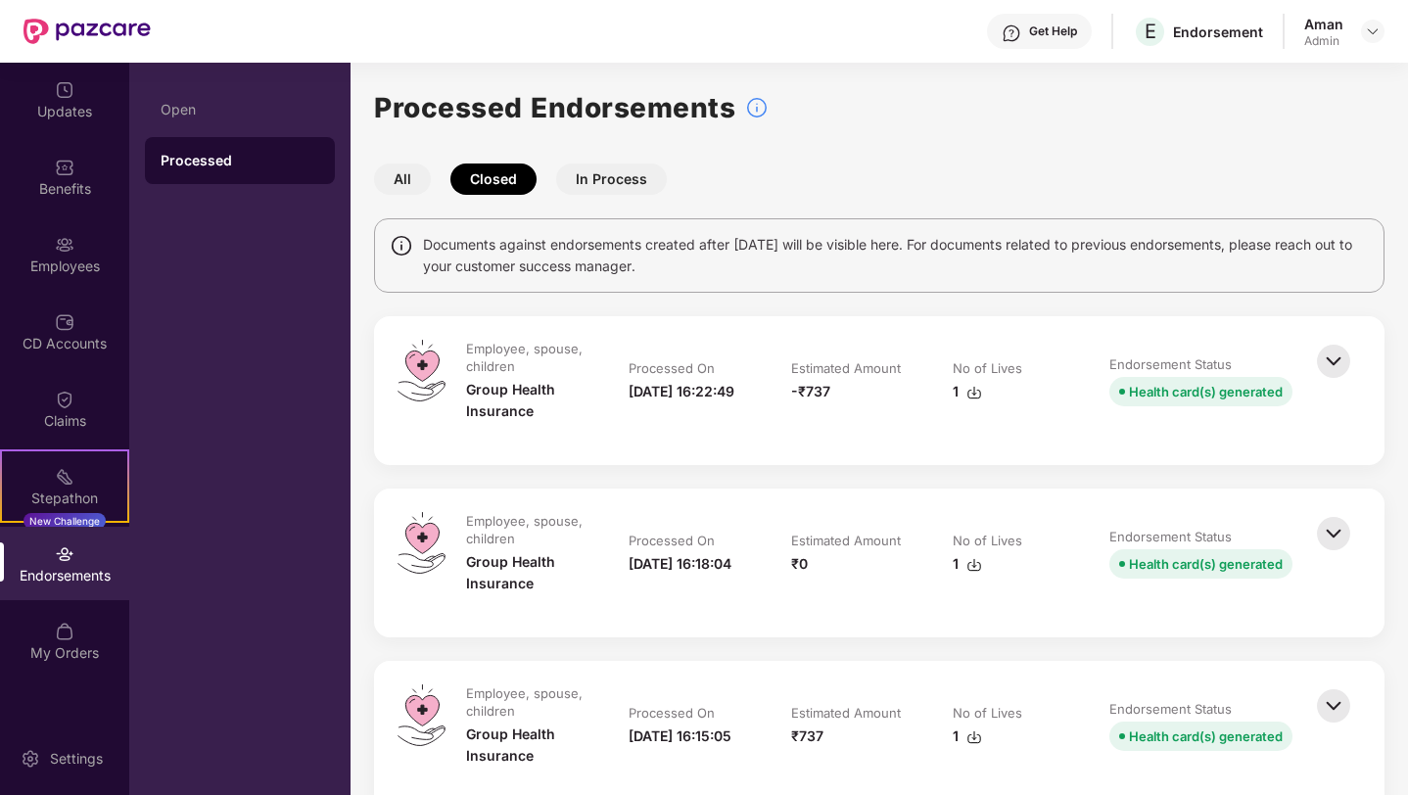
click at [1333, 353] on img at bounding box center [1333, 361] width 43 height 43
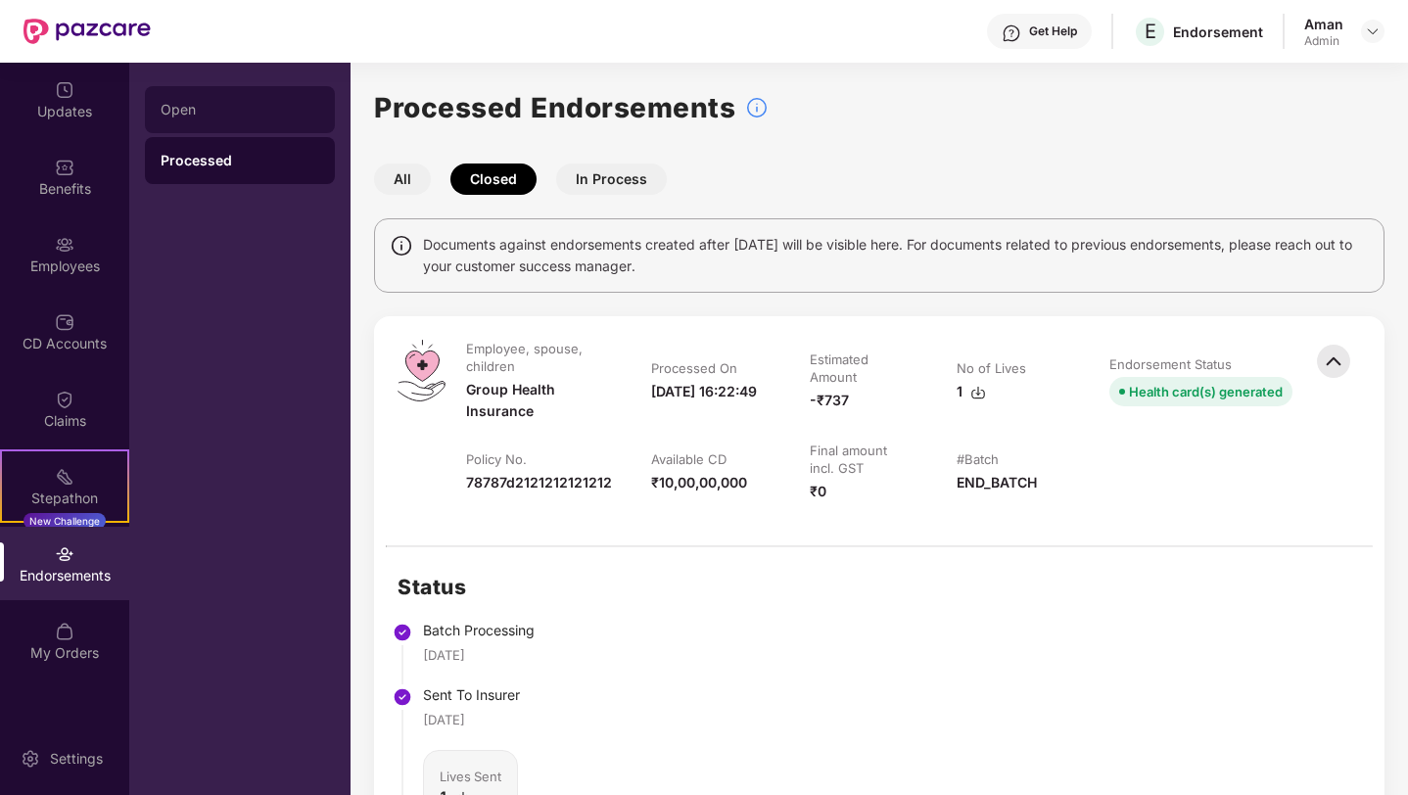
click at [187, 127] on div "Open" at bounding box center [240, 109] width 190 height 47
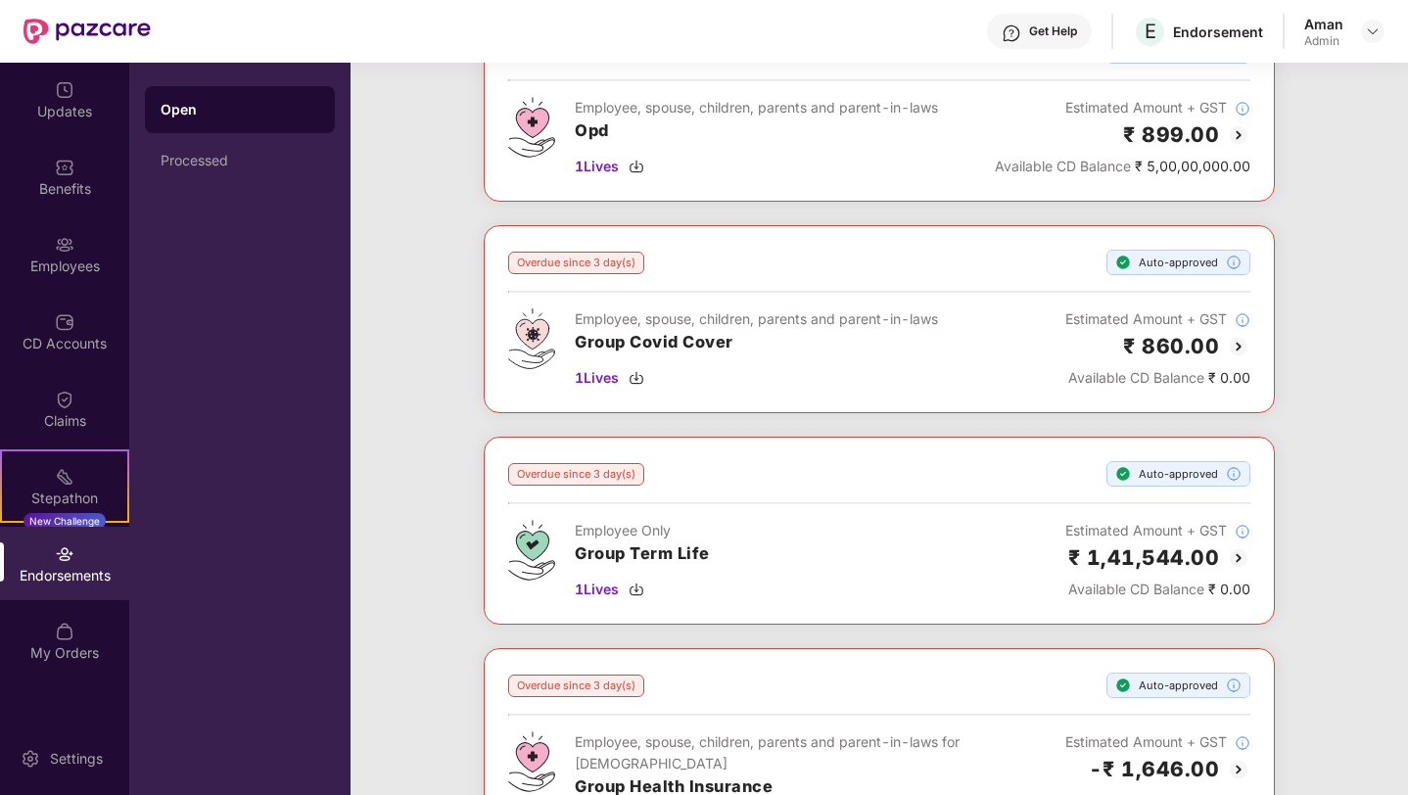
scroll to position [2923, 0]
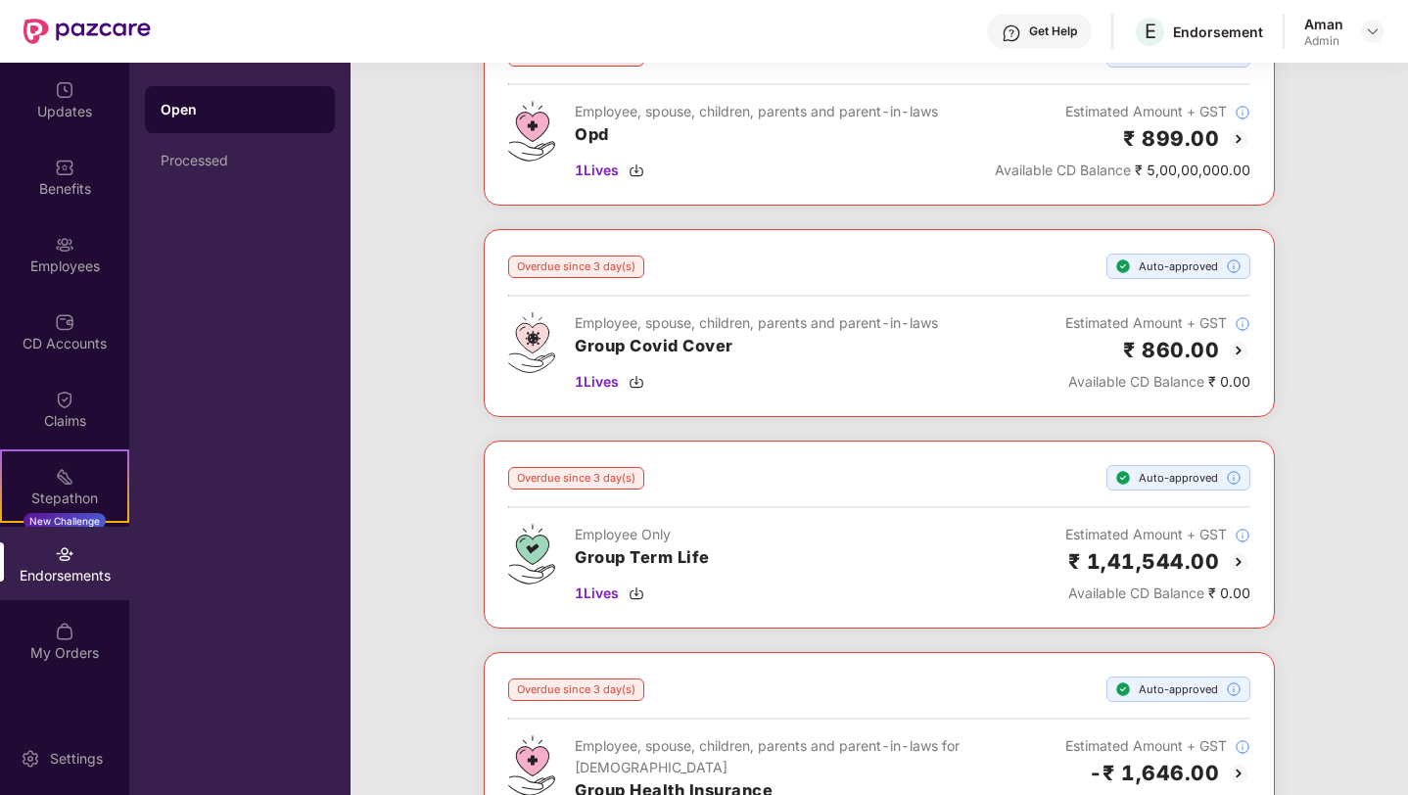
click at [1238, 339] on img at bounding box center [1238, 350] width 23 height 23
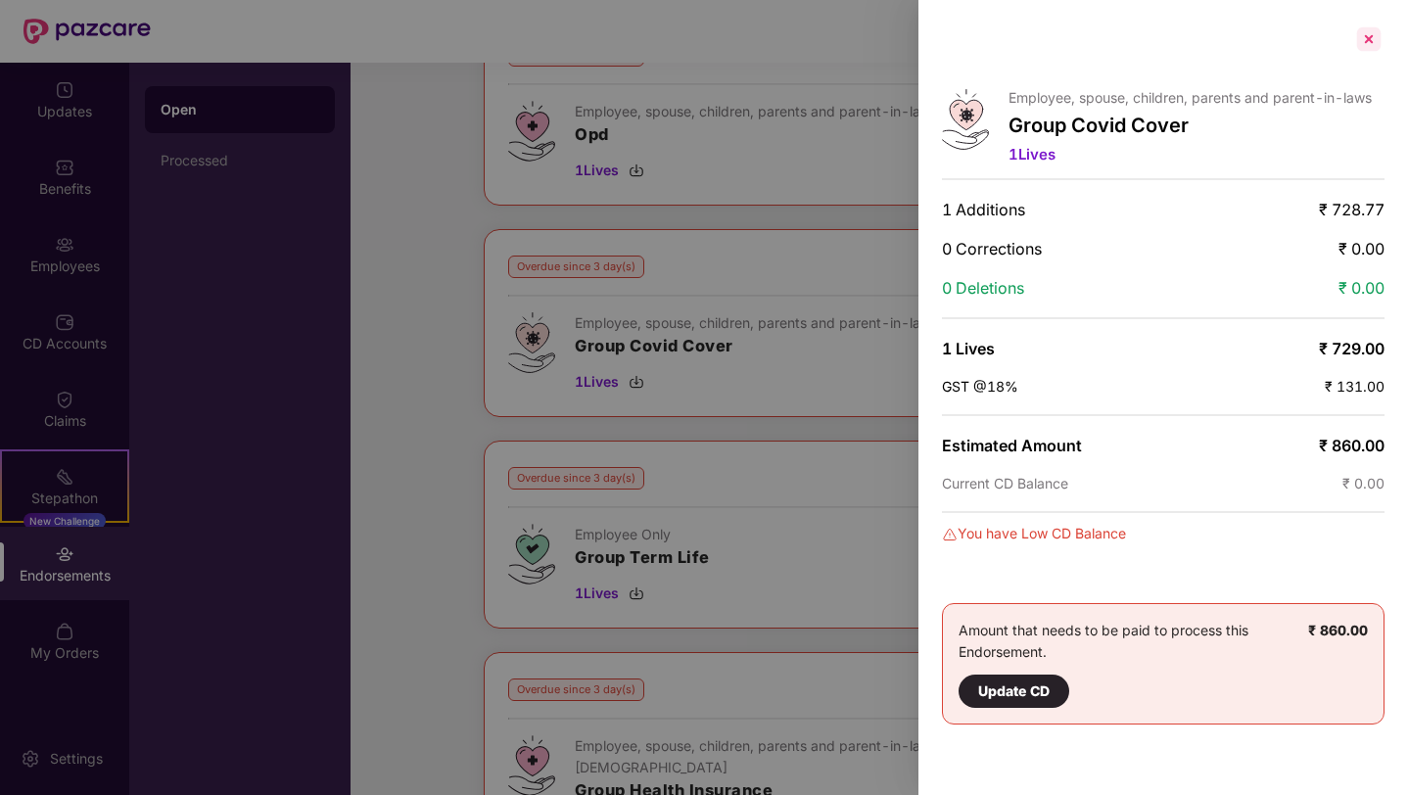
click at [1371, 45] on div at bounding box center [1368, 38] width 31 height 31
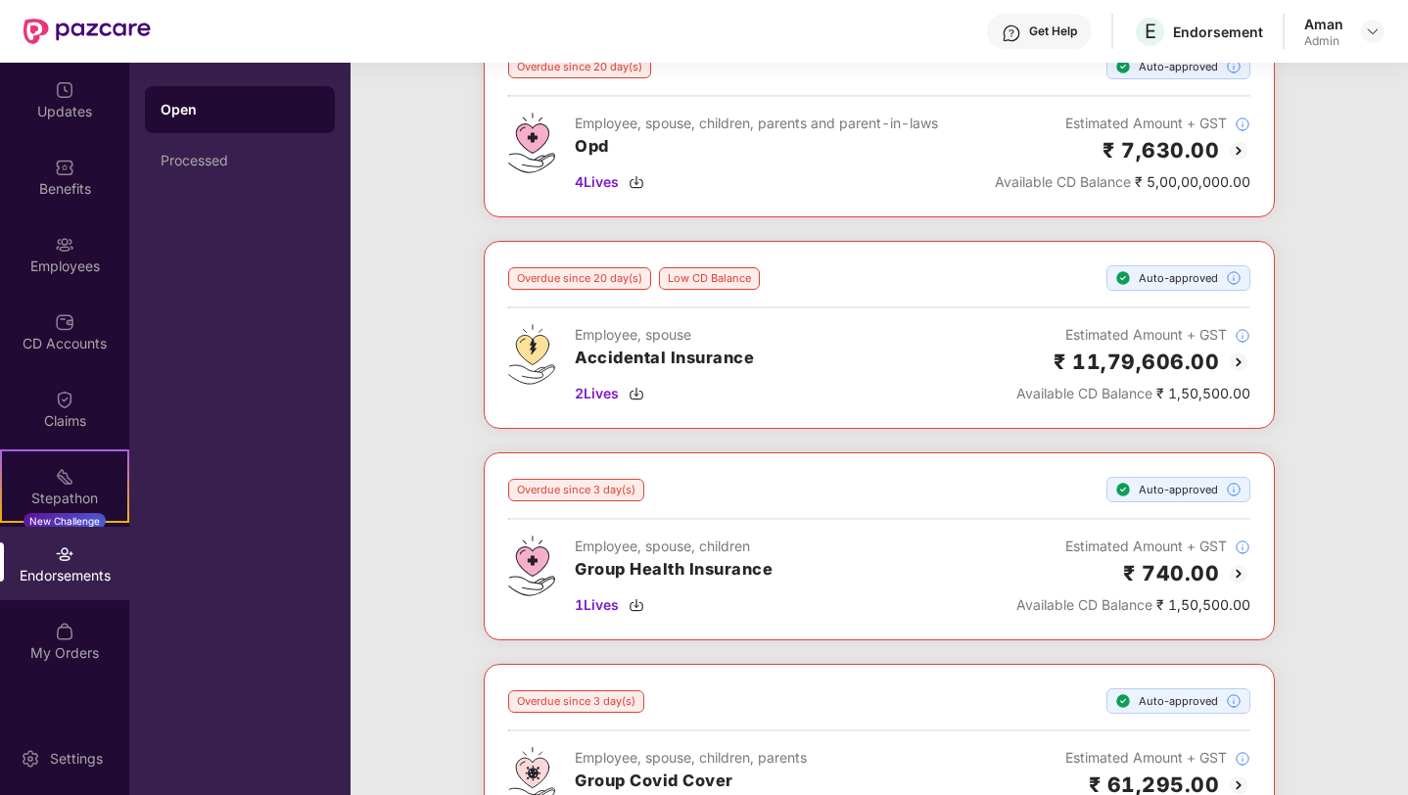
scroll to position [1851, 0]
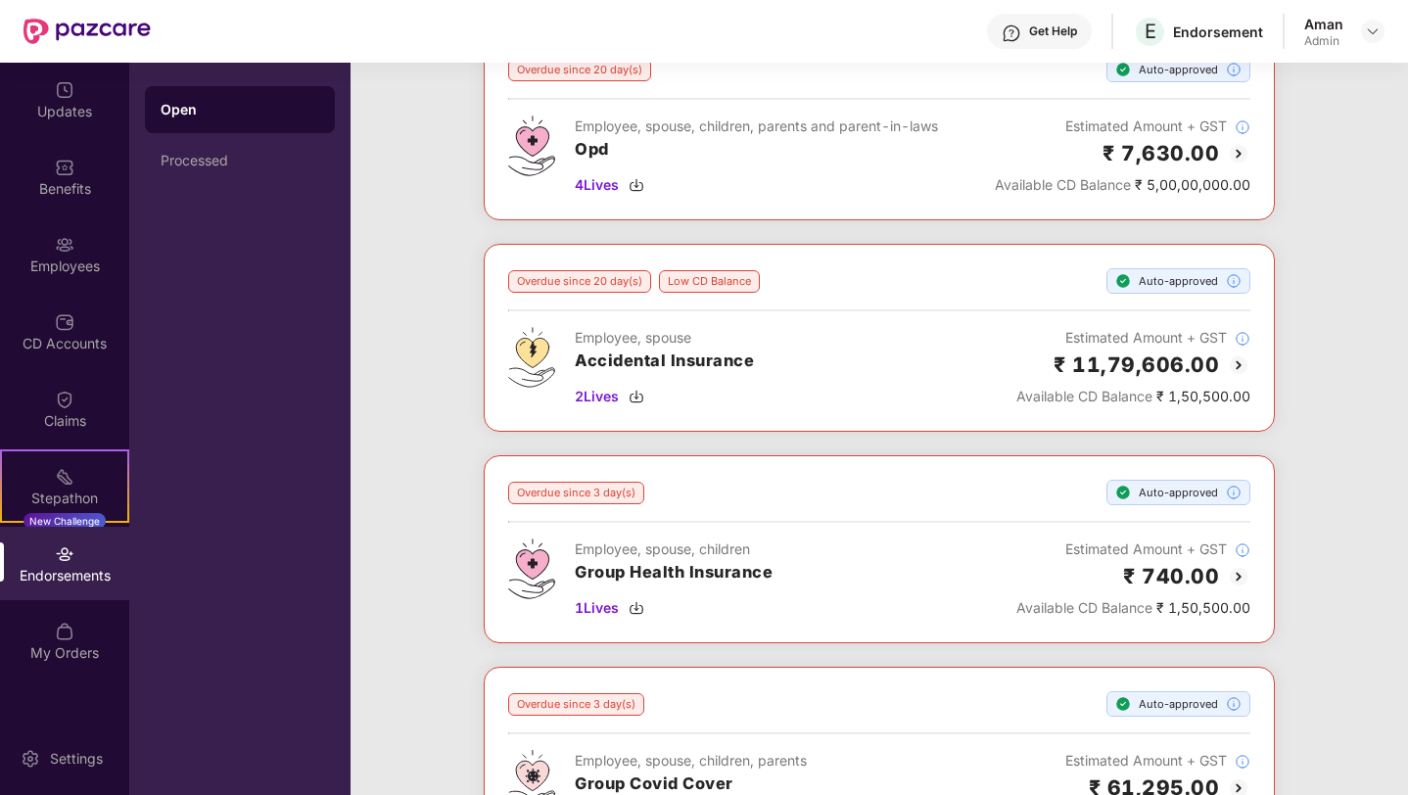
click at [1236, 353] on img at bounding box center [1238, 364] width 23 height 23
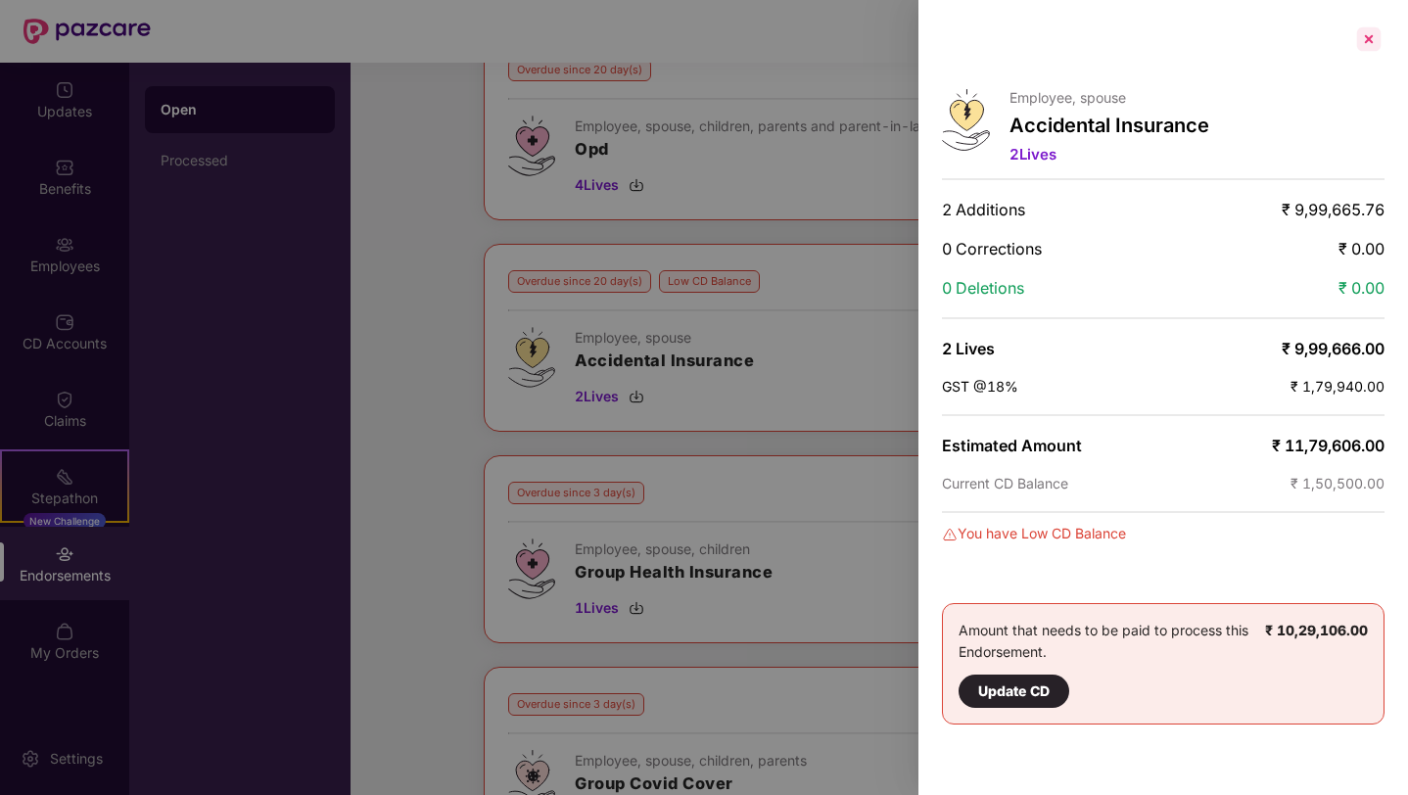
click at [1370, 32] on div at bounding box center [1368, 38] width 31 height 31
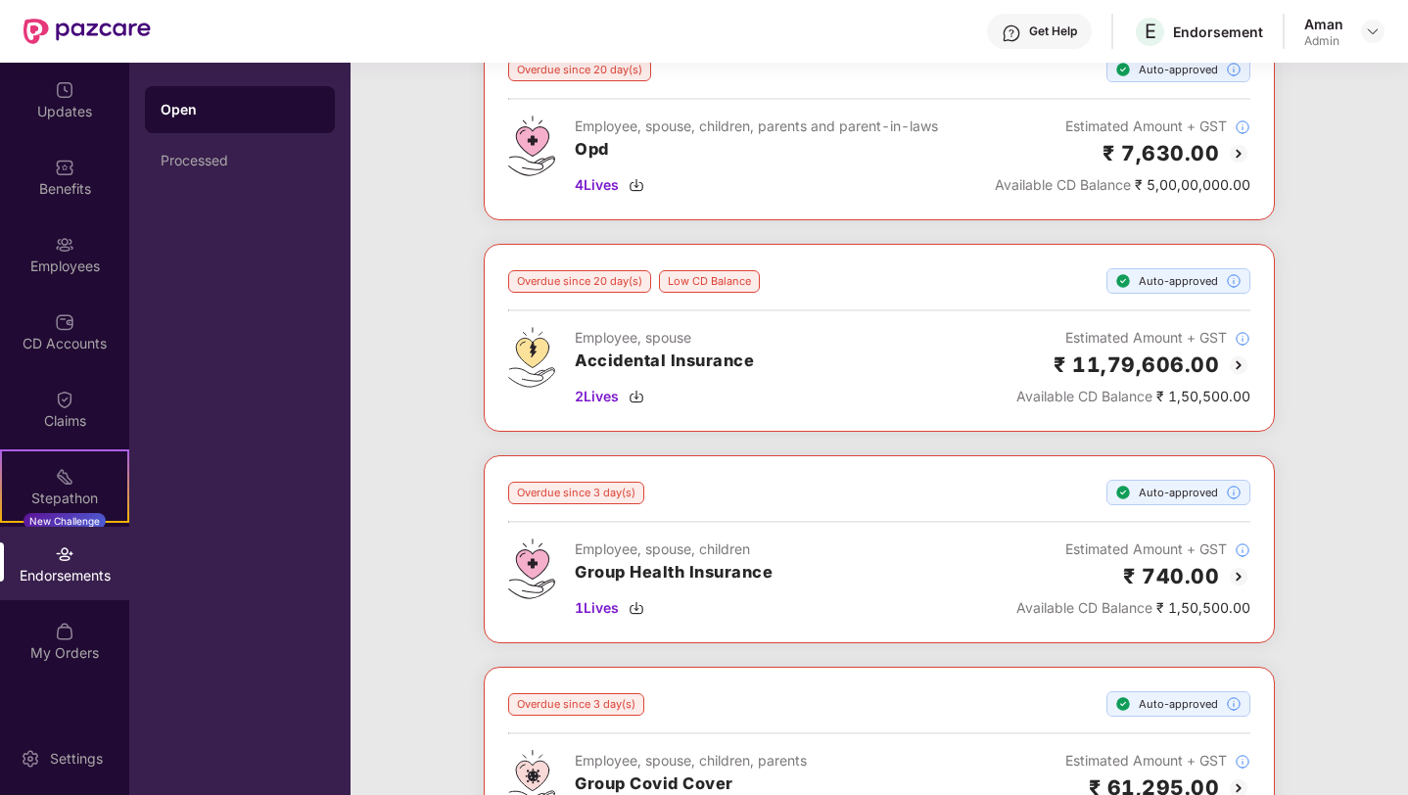
click at [676, 273] on div "Low CD Balance" at bounding box center [709, 281] width 101 height 23
click at [1234, 353] on img at bounding box center [1238, 364] width 23 height 23
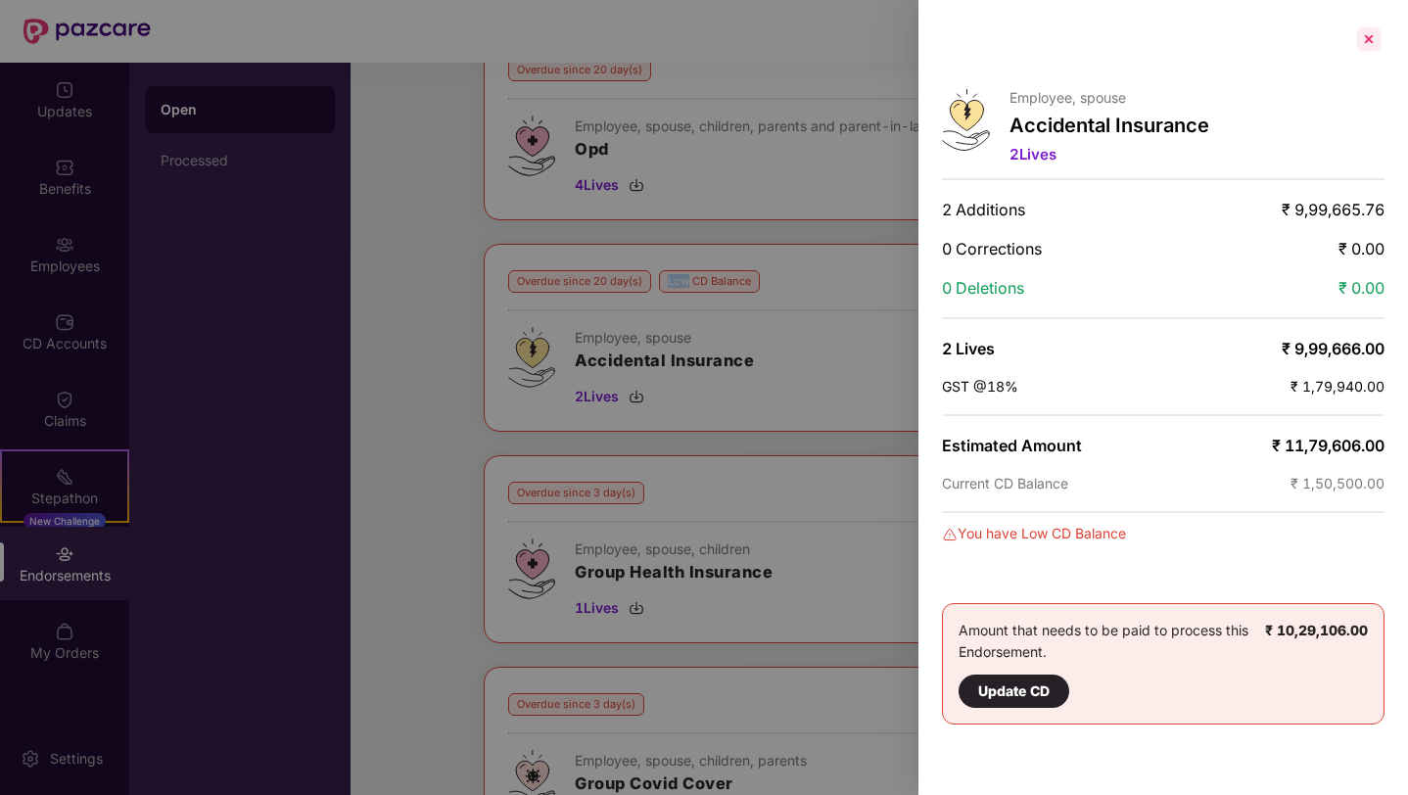
click at [1367, 43] on div at bounding box center [1368, 38] width 31 height 31
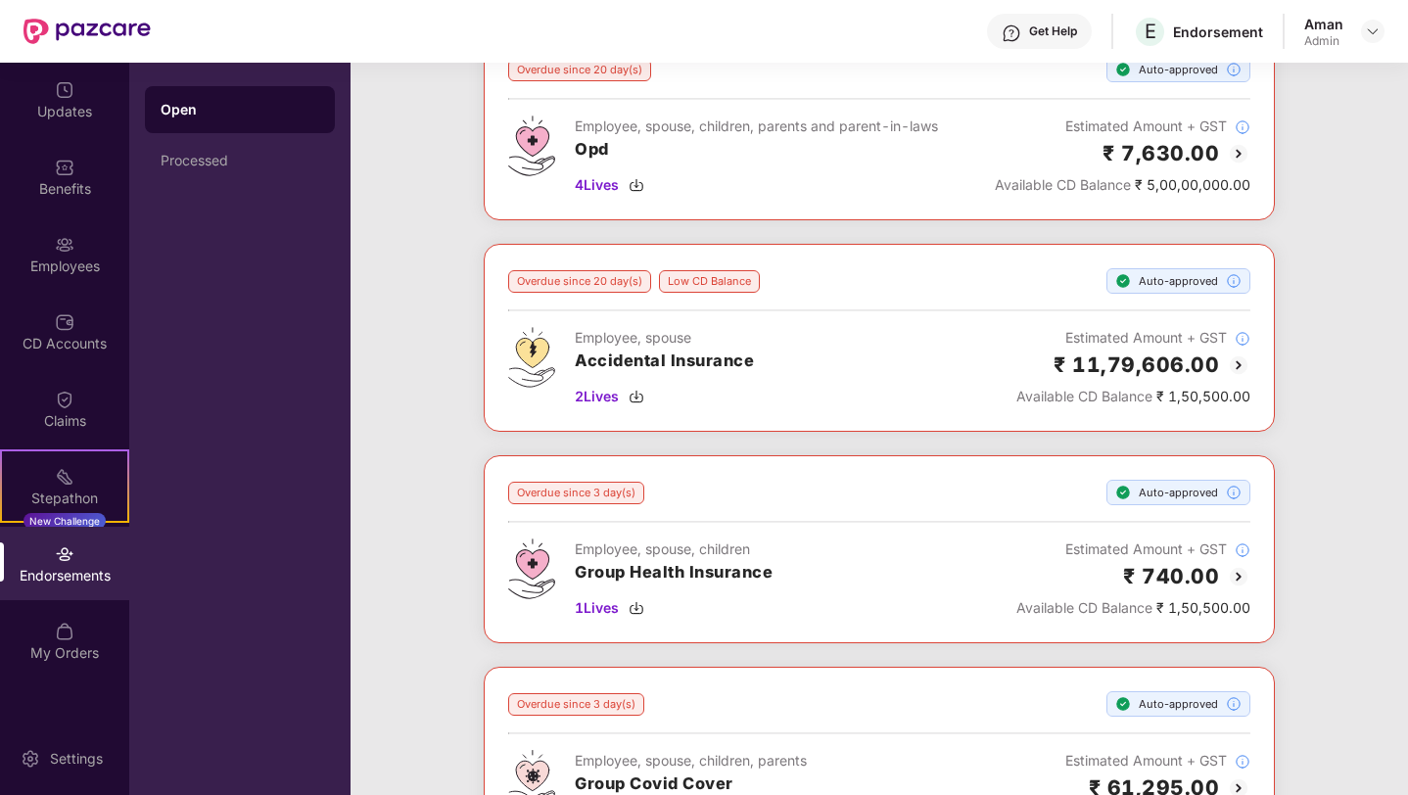
click at [1236, 357] on img at bounding box center [1238, 364] width 23 height 23
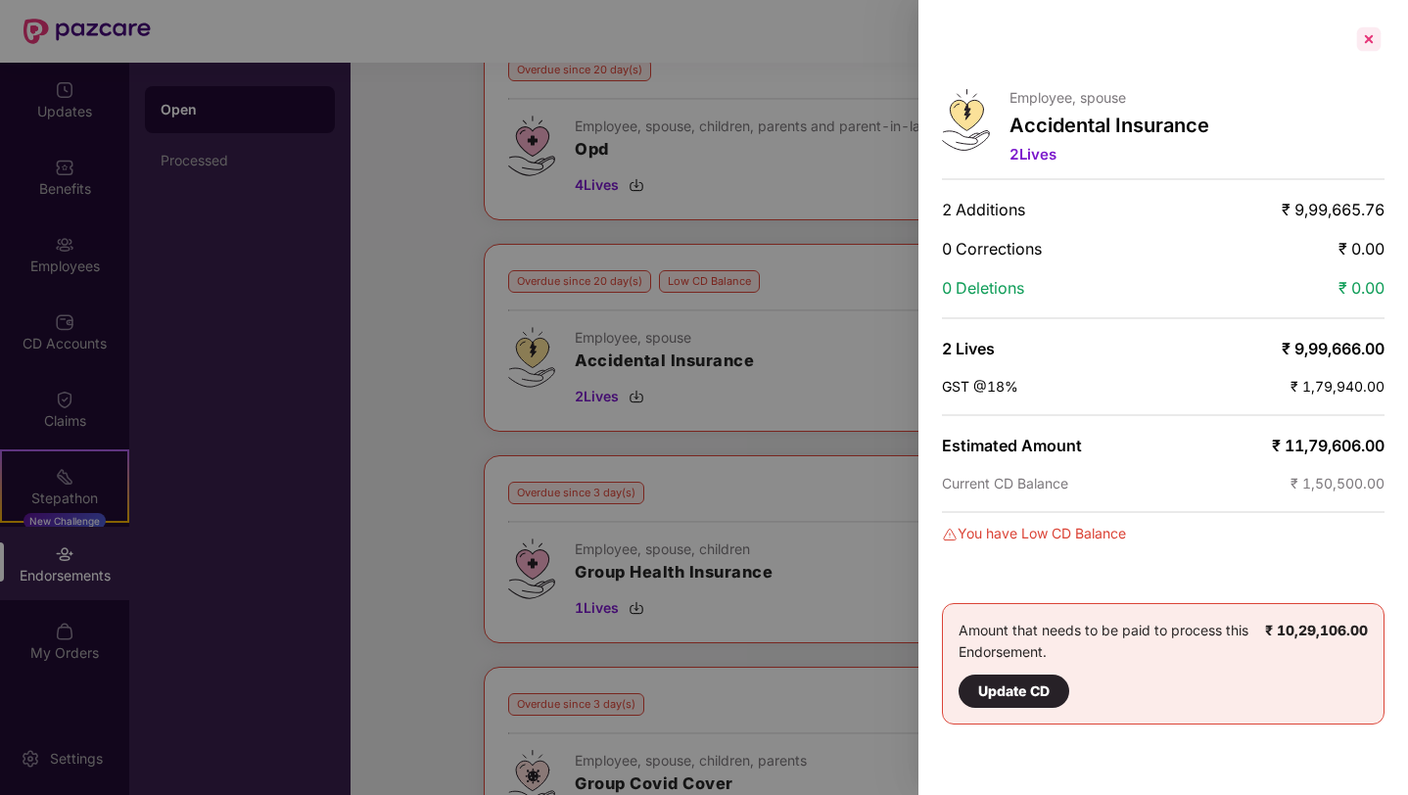
click at [1365, 45] on div at bounding box center [1368, 38] width 31 height 31
